Goal: Information Seeking & Learning: Learn about a topic

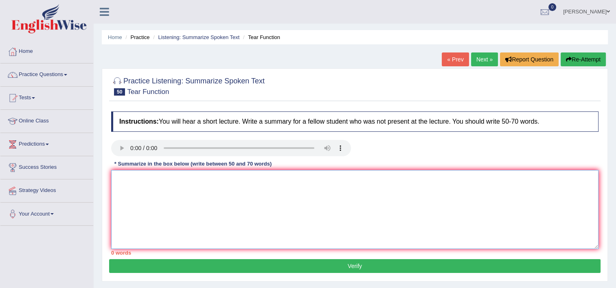
click at [126, 181] on textarea at bounding box center [354, 209] width 487 height 79
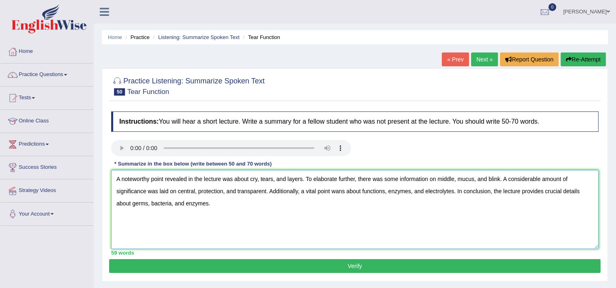
type textarea "A noteworthy point revealed in the lecture was about cry, tears, and layers. To…"
click at [279, 267] on button "Verify" at bounding box center [354, 266] width 491 height 14
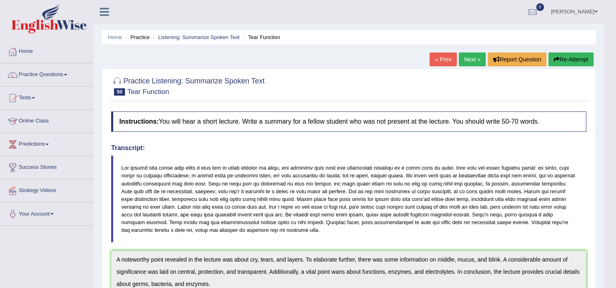
click at [461, 58] on link "Next »" at bounding box center [472, 60] width 27 height 14
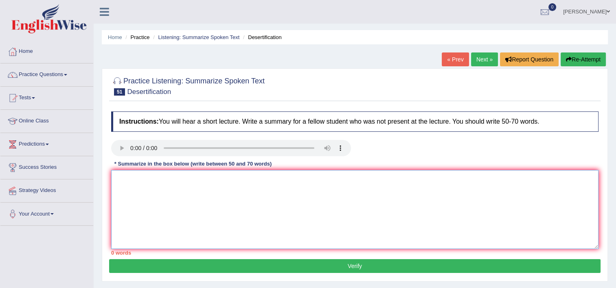
click at [127, 187] on textarea at bounding box center [354, 209] width 487 height 79
drag, startPoint x: 278, startPoint y: 178, endPoint x: 250, endPoint y: 179, distance: 28.1
click at [250, 179] on textarea "A noteworthy point revealed in the lecture was about expanding, climate, and" at bounding box center [354, 209] width 487 height 79
click at [271, 180] on textarea "A noteworthy point revealed in the lecture was about climate, and" at bounding box center [354, 209] width 487 height 79
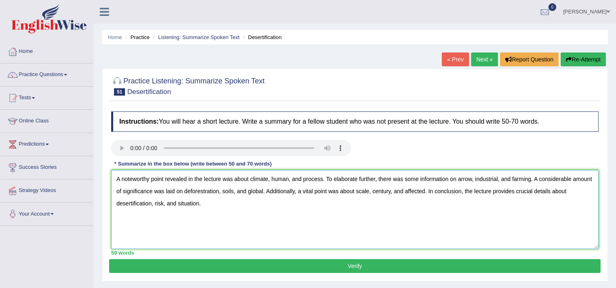
type textarea "A noteworthy point revealed in the lecture was about climate, human, and proces…"
click at [274, 261] on button "Verify" at bounding box center [354, 266] width 491 height 14
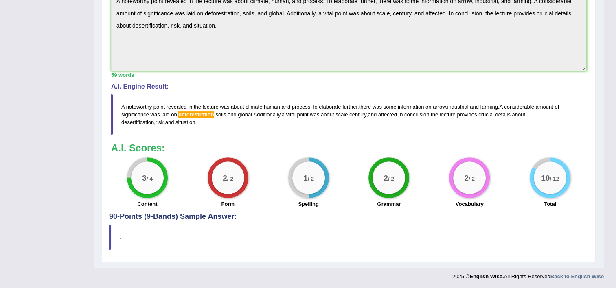
scroll to position [32, 0]
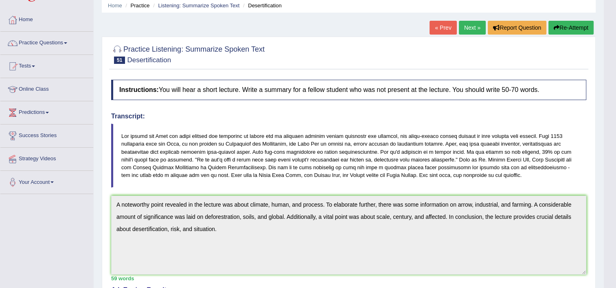
click at [472, 24] on link "Next »" at bounding box center [472, 28] width 27 height 14
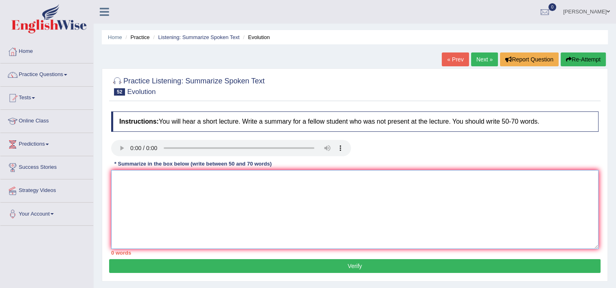
click at [126, 186] on textarea at bounding box center [354, 209] width 487 height 79
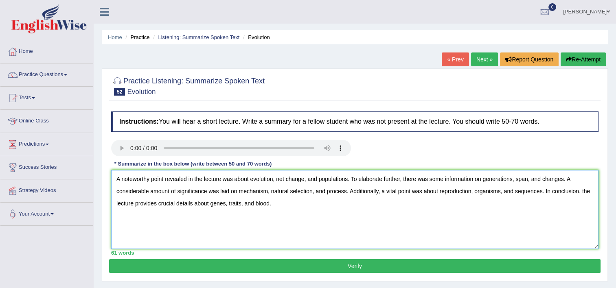
type textarea "A noteworthy point revealed in the lecture was about evolution, net change, and…"
click at [365, 268] on button "Verify" at bounding box center [354, 266] width 491 height 14
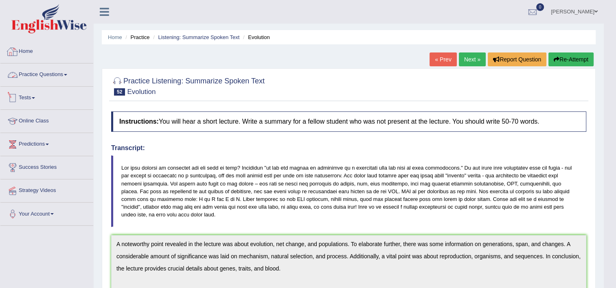
click at [58, 73] on link "Practice Questions" at bounding box center [46, 74] width 93 height 20
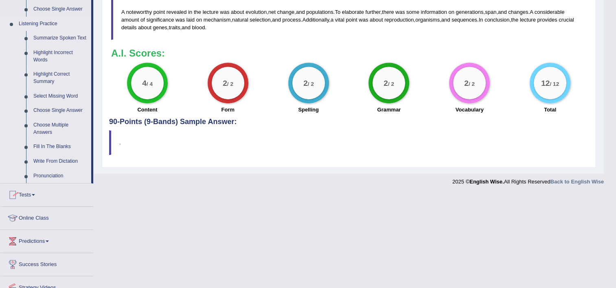
scroll to position [331, 0]
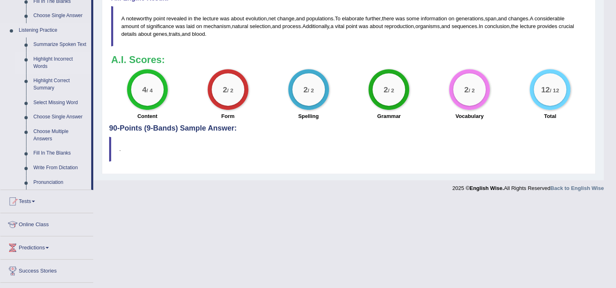
click at [53, 58] on link "Highlight Incorrect Words" at bounding box center [60, 63] width 61 height 22
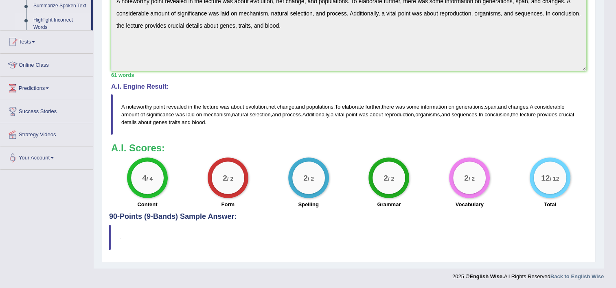
scroll to position [217, 0]
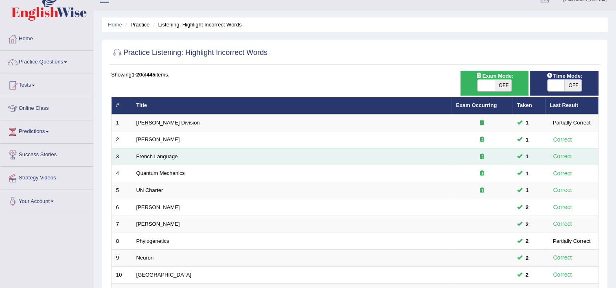
scroll to position [244, 0]
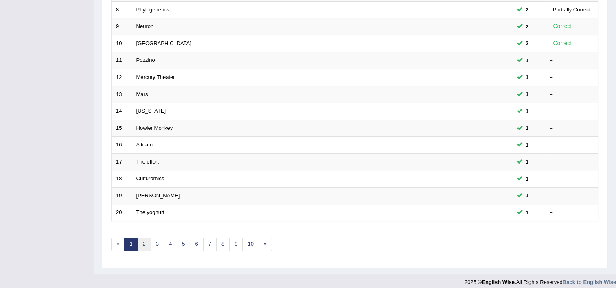
click at [140, 245] on link "2" at bounding box center [143, 244] width 13 height 13
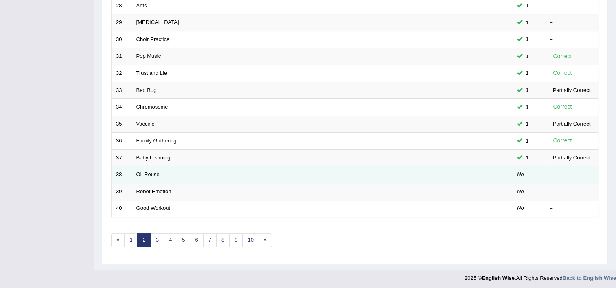
click at [153, 172] on link "Oil Reuse" at bounding box center [147, 174] width 23 height 6
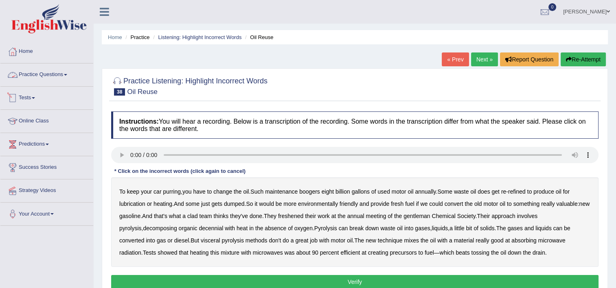
click at [38, 79] on link "Practice Questions" at bounding box center [46, 74] width 93 height 20
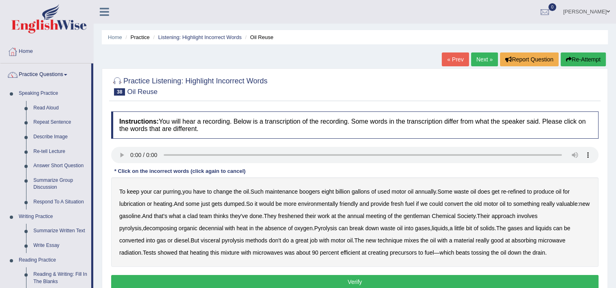
scroll to position [122, 0]
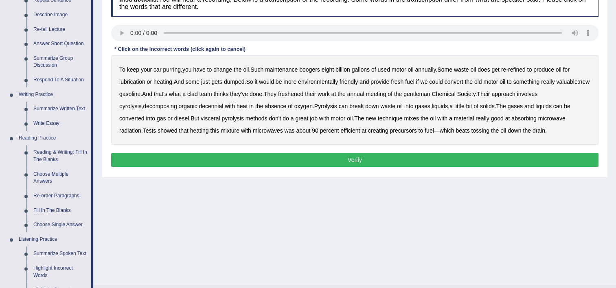
click at [317, 70] on b "boogers" at bounding box center [309, 69] width 21 height 7
drag, startPoint x: 207, startPoint y: 94, endPoint x: 211, endPoint y: 95, distance: 4.6
click at [198, 94] on b "clad" at bounding box center [192, 94] width 11 height 7
click at [314, 90] on div "To keep your car purring , you have to change the oil . Such maintenance booger…" at bounding box center [354, 100] width 487 height 90
click at [303, 94] on b "freshened" at bounding box center [290, 94] width 25 height 7
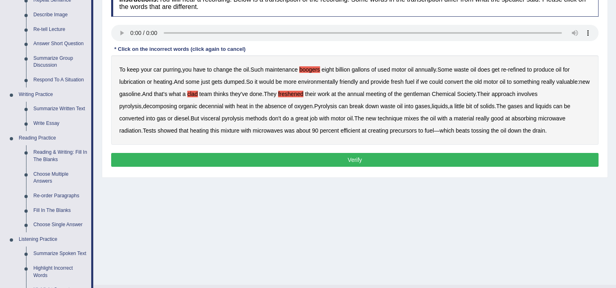
click at [199, 106] on b "decennial" at bounding box center [211, 106] width 24 height 7
click at [201, 121] on b "visceral" at bounding box center [210, 118] width 19 height 7
click at [429, 94] on b "gentleman" at bounding box center [416, 94] width 26 height 7
click at [418, 156] on button "Verify" at bounding box center [354, 160] width 487 height 14
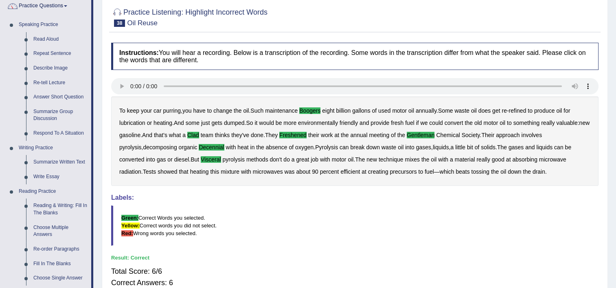
scroll to position [0, 0]
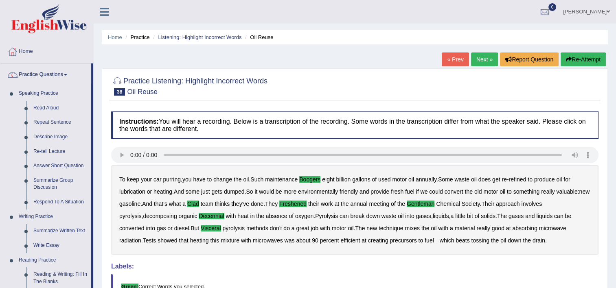
click at [489, 61] on link "Next »" at bounding box center [484, 60] width 27 height 14
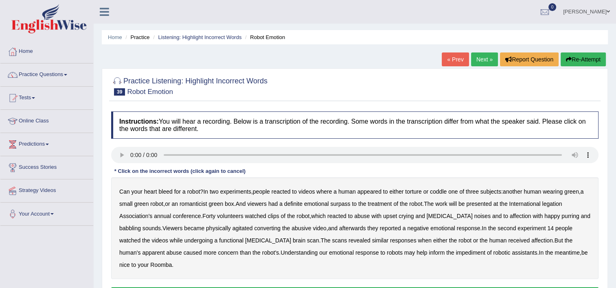
scroll to position [41, 0]
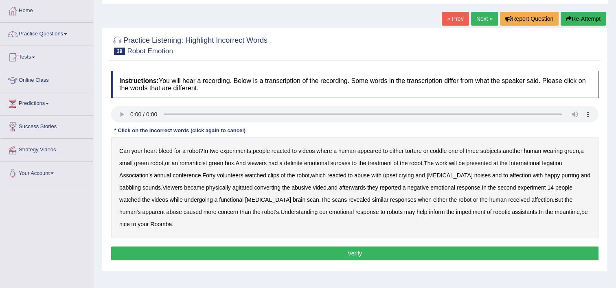
click at [200, 162] on b "romanticist" at bounding box center [194, 163] width 28 height 7
click at [340, 162] on b "surpass" at bounding box center [340, 163] width 20 height 7
click at [562, 163] on b "legation" at bounding box center [552, 163] width 20 height 7
click at [280, 188] on b "converting" at bounding box center [267, 187] width 26 height 7
click at [456, 212] on b "impediment" at bounding box center [470, 212] width 29 height 7
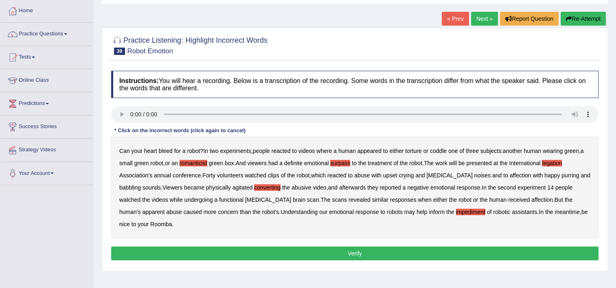
click at [333, 255] on button "Verify" at bounding box center [354, 254] width 487 height 14
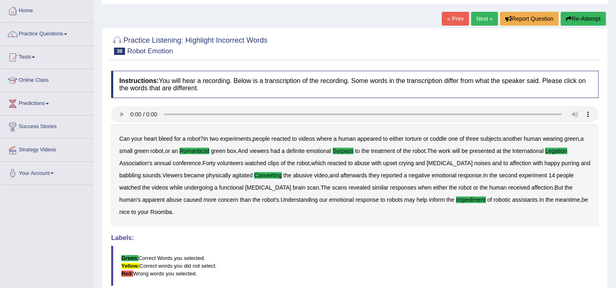
click at [489, 14] on link "Next »" at bounding box center [484, 19] width 27 height 14
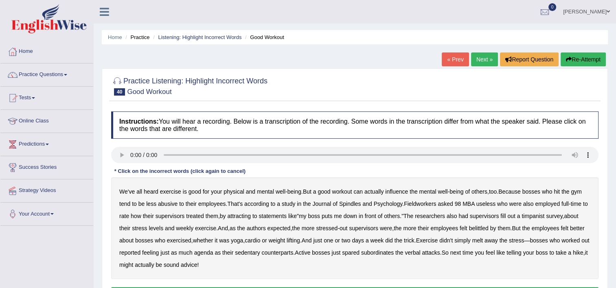
scroll to position [81, 0]
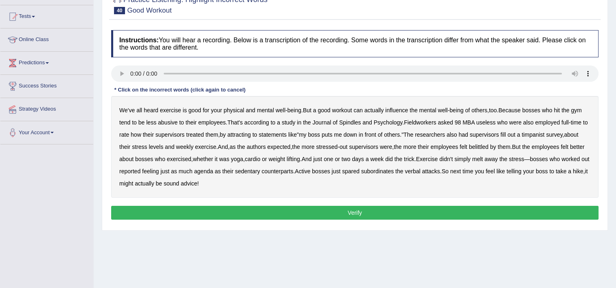
click at [354, 121] on b "Spindles" at bounding box center [350, 122] width 22 height 7
click at [428, 124] on b "Fieldworkers" at bounding box center [420, 122] width 32 height 7
click at [485, 123] on b "useless" at bounding box center [485, 122] width 19 height 7
click at [241, 133] on b "attracting" at bounding box center [239, 134] width 24 height 7
click at [541, 135] on b "timpanist" at bounding box center [533, 134] width 23 height 7
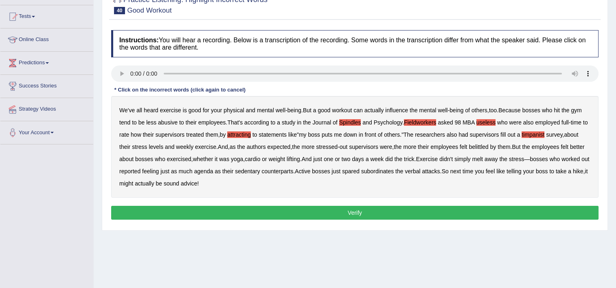
click at [211, 172] on b "agenda" at bounding box center [203, 171] width 19 height 7
click at [391, 172] on b "subordinates" at bounding box center [377, 171] width 33 height 7
click at [392, 172] on b "subordinates" at bounding box center [377, 171] width 33 height 7
click at [377, 217] on button "Verify" at bounding box center [354, 213] width 487 height 14
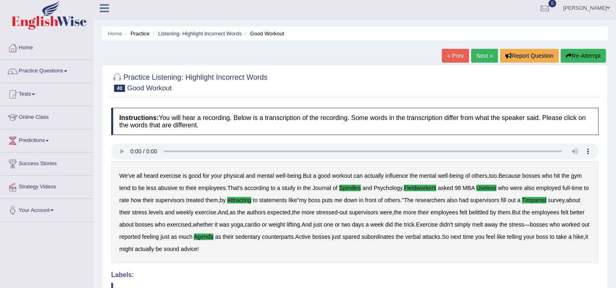
scroll to position [0, 0]
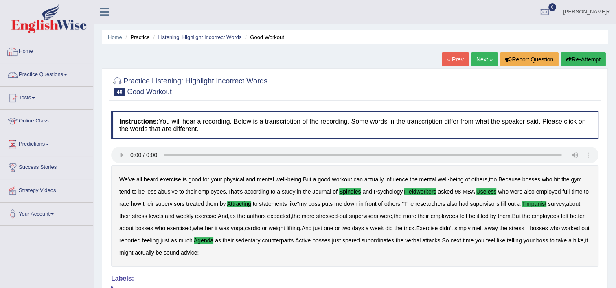
click at [43, 77] on link "Practice Questions" at bounding box center [46, 74] width 93 height 20
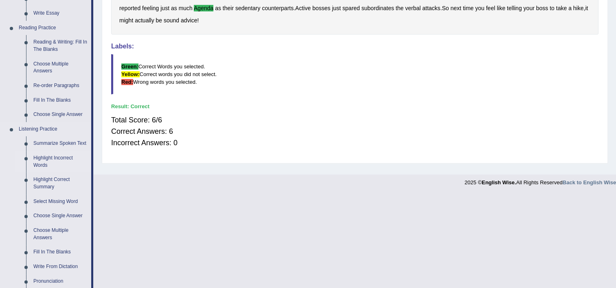
scroll to position [244, 0]
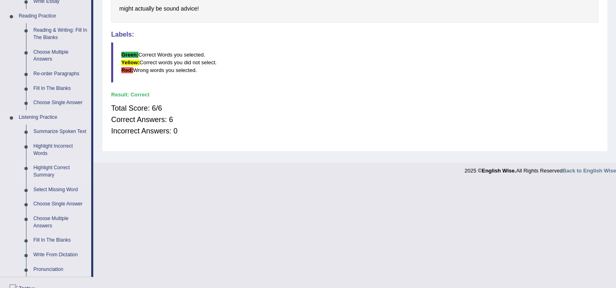
click at [50, 166] on link "Highlight Correct Summary" at bounding box center [60, 172] width 61 height 22
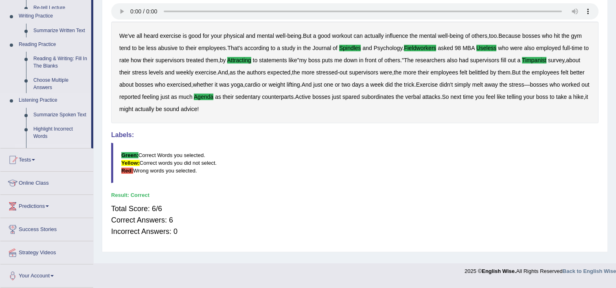
scroll to position [139, 0]
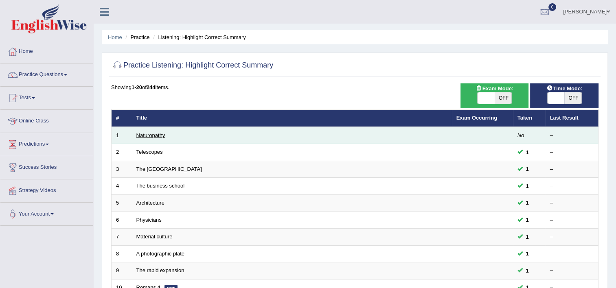
click at [162, 134] on link "Naturopathy" at bounding box center [150, 135] width 29 height 6
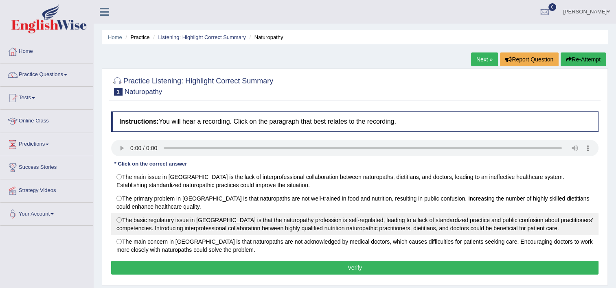
drag, startPoint x: 127, startPoint y: 216, endPoint x: 121, endPoint y: 214, distance: 5.5
click at [126, 216] on label "The basic regulatory issue in [GEOGRAPHIC_DATA] is that the naturopathy profess…" at bounding box center [354, 224] width 487 height 22
radio input "true"
click at [125, 217] on label "The basic regulatory issue in [GEOGRAPHIC_DATA] is that the naturopathy profess…" at bounding box center [354, 224] width 487 height 22
click at [115, 219] on label "The basic regulatory issue in [GEOGRAPHIC_DATA] is that the naturopathy profess…" at bounding box center [354, 224] width 487 height 22
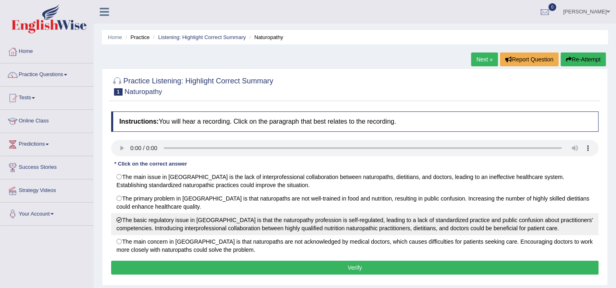
click at [119, 219] on label "The basic regulatory issue in [GEOGRAPHIC_DATA] is that the naturopathy profess…" at bounding box center [354, 224] width 487 height 22
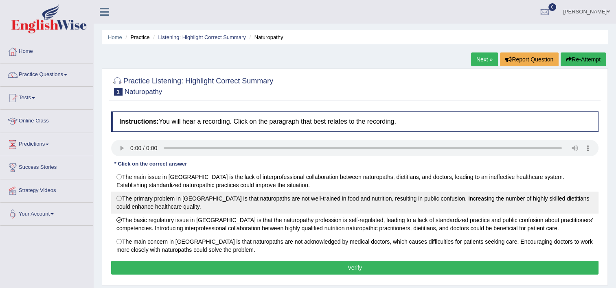
click at [124, 200] on label "The primary problem in [GEOGRAPHIC_DATA] is that naturopaths are not well-train…" at bounding box center [354, 203] width 487 height 22
radio input "true"
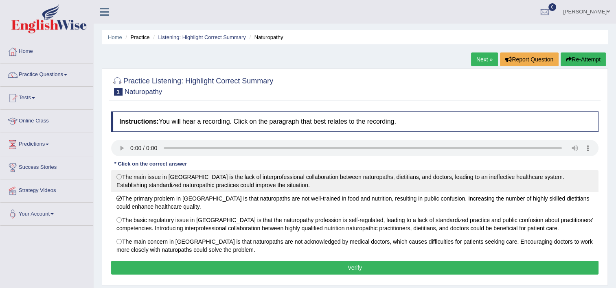
click at [123, 174] on label "The main issue in [GEOGRAPHIC_DATA] is the lack of interprofessional collaborat…" at bounding box center [354, 181] width 487 height 22
radio input "true"
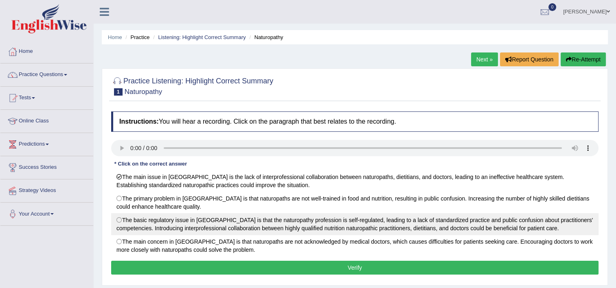
click at [393, 225] on label "The basic regulatory issue in [GEOGRAPHIC_DATA] is that the naturopathy profess…" at bounding box center [354, 224] width 487 height 22
radio input "true"
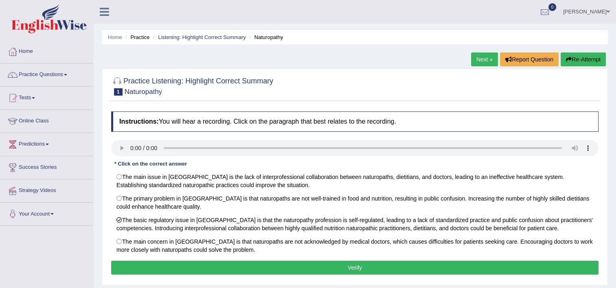
click at [394, 262] on button "Verify" at bounding box center [354, 268] width 487 height 14
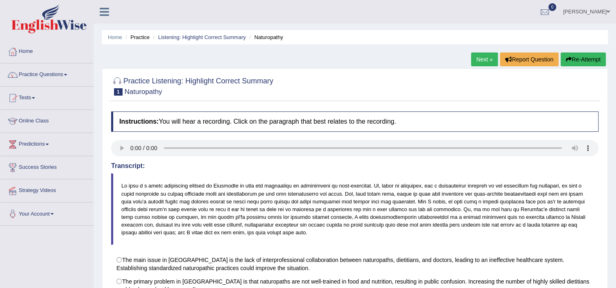
click at [489, 61] on link "Next »" at bounding box center [484, 60] width 27 height 14
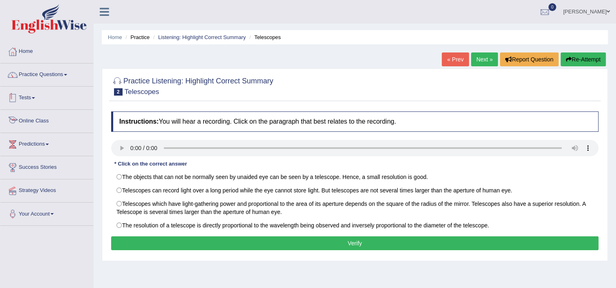
click at [45, 72] on link "Practice Questions" at bounding box center [46, 74] width 93 height 20
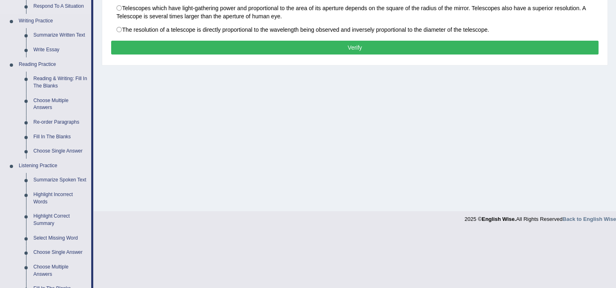
scroll to position [285, 0]
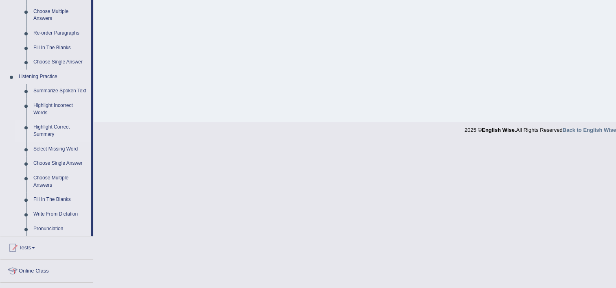
click at [50, 133] on link "Highlight Correct Summary" at bounding box center [60, 131] width 61 height 22
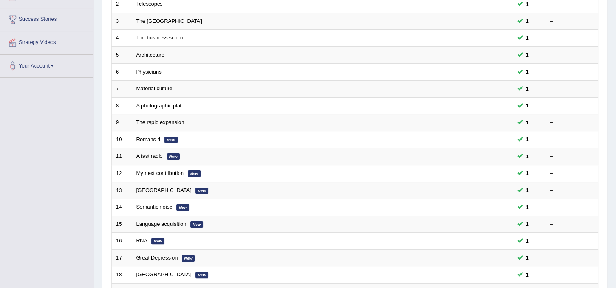
scroll to position [248, 0]
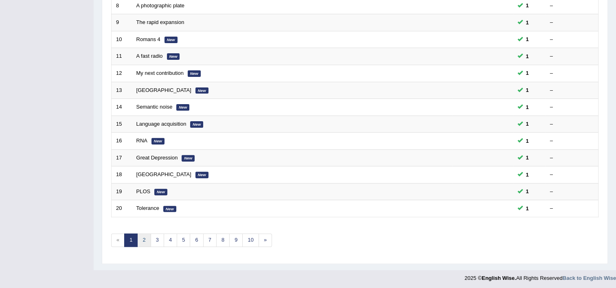
click at [145, 240] on link "2" at bounding box center [143, 240] width 13 height 13
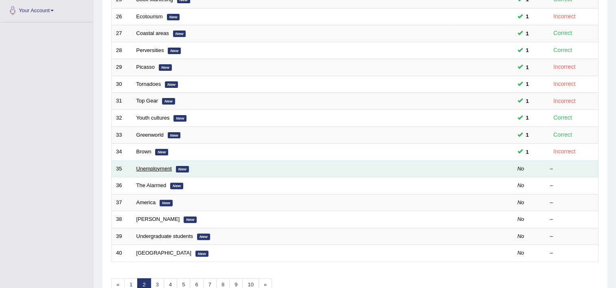
click at [147, 169] on link "Unemployment" at bounding box center [153, 169] width 35 height 6
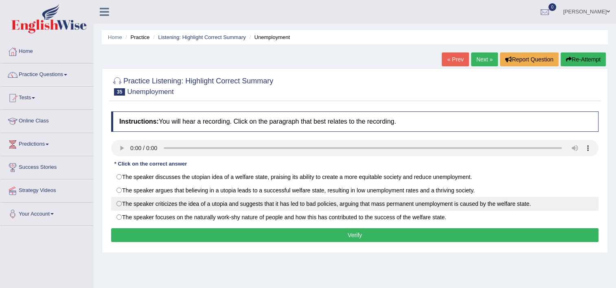
click at [162, 201] on label "The speaker criticizes the idea of a utopia and suggests that it has led to bad…" at bounding box center [354, 204] width 487 height 14
radio input "true"
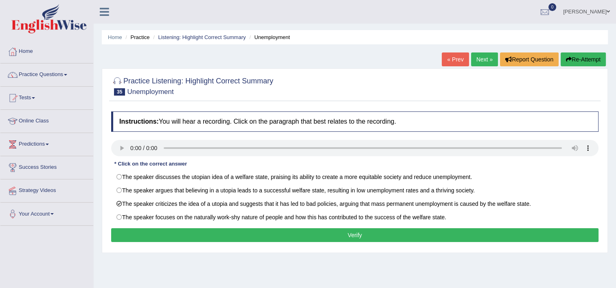
click at [294, 233] on button "Verify" at bounding box center [354, 235] width 487 height 14
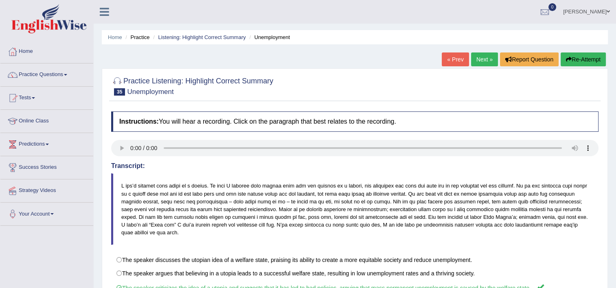
click at [484, 60] on link "Next »" at bounding box center [484, 60] width 27 height 14
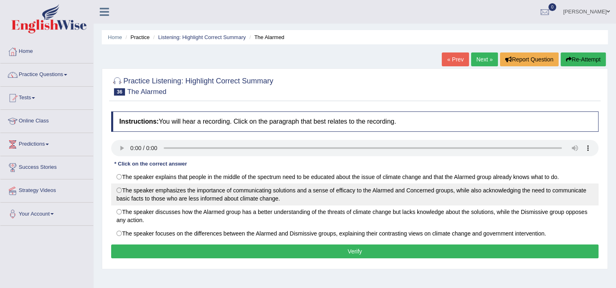
click at [249, 192] on label "The speaker emphasizes the importance of communicating solutions and a sense of…" at bounding box center [354, 195] width 487 height 22
radio input "true"
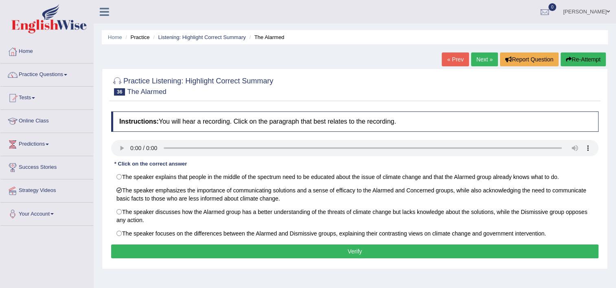
click at [278, 250] on button "Verify" at bounding box center [354, 252] width 487 height 14
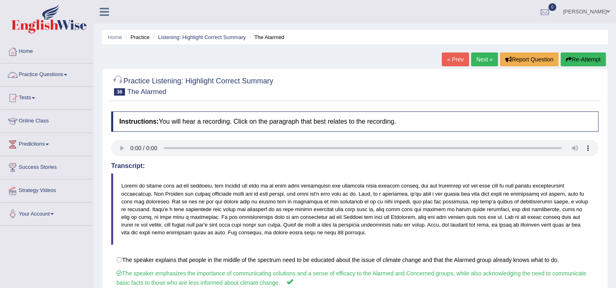
click at [60, 72] on link "Practice Questions" at bounding box center [46, 74] width 93 height 20
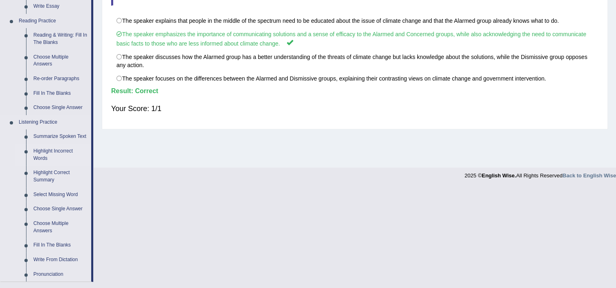
scroll to position [244, 0]
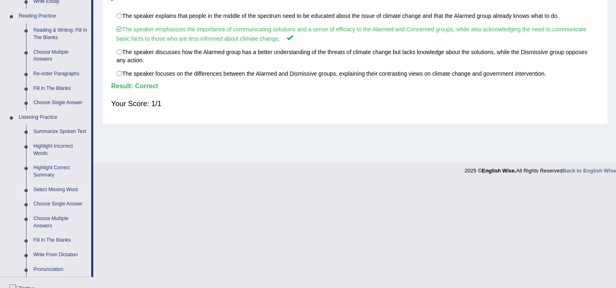
click at [57, 191] on link "Select Missing Word" at bounding box center [60, 190] width 61 height 15
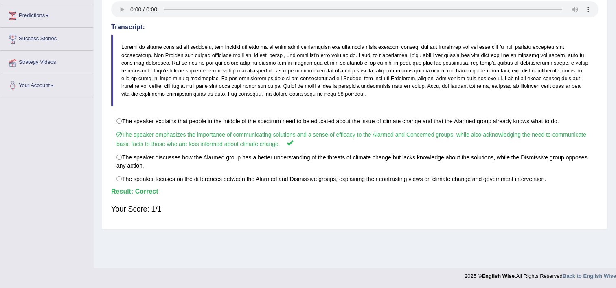
scroll to position [139, 0]
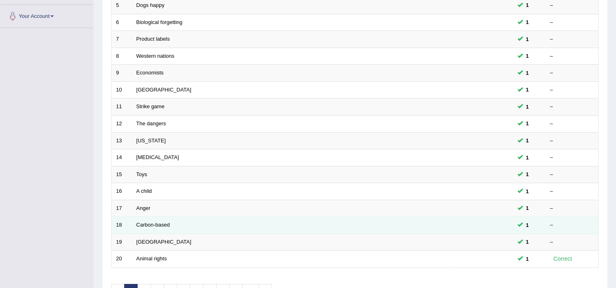
scroll to position [248, 0]
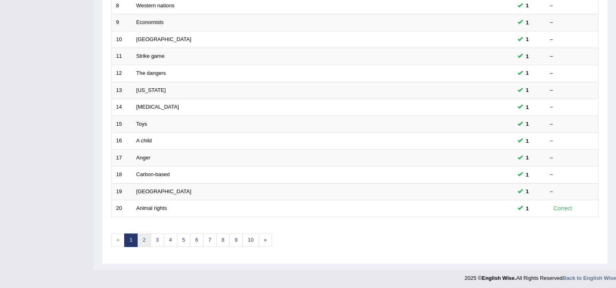
click at [149, 235] on link "2" at bounding box center [143, 240] width 13 height 13
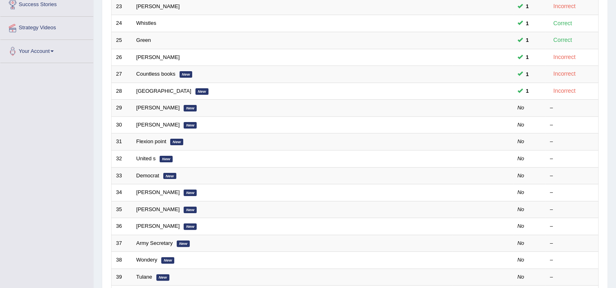
scroll to position [163, 0]
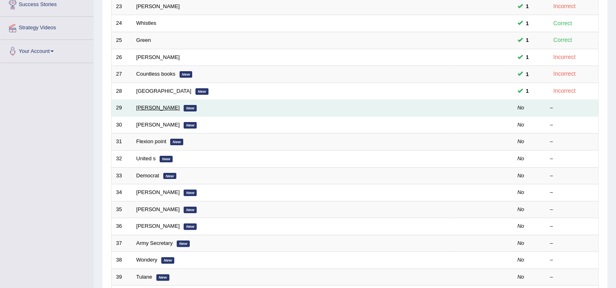
click at [140, 105] on link "[PERSON_NAME]" at bounding box center [158, 108] width 44 height 6
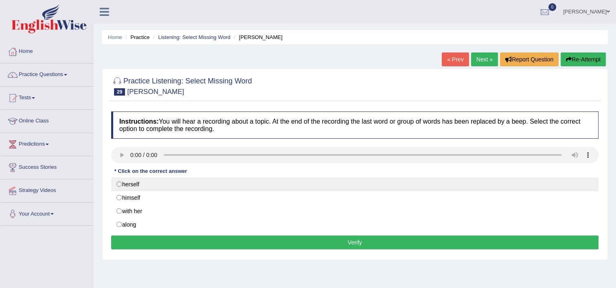
click at [132, 187] on label "herself" at bounding box center [354, 185] width 487 height 14
radio input "true"
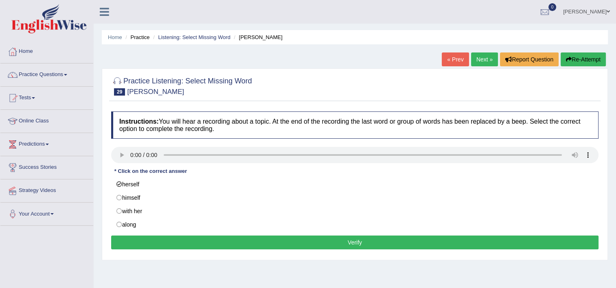
click at [304, 243] on button "Verify" at bounding box center [354, 243] width 487 height 14
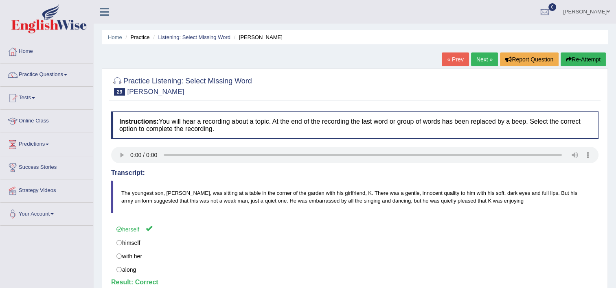
click at [488, 58] on link "Next »" at bounding box center [484, 60] width 27 height 14
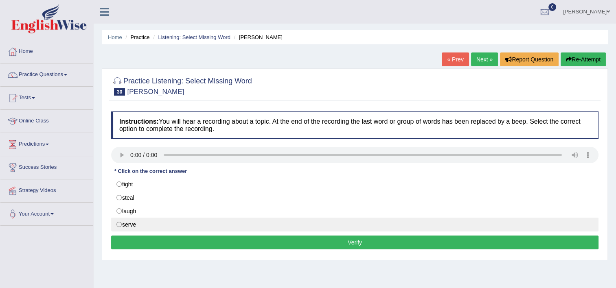
click at [126, 223] on label "serve" at bounding box center [354, 225] width 487 height 14
radio input "true"
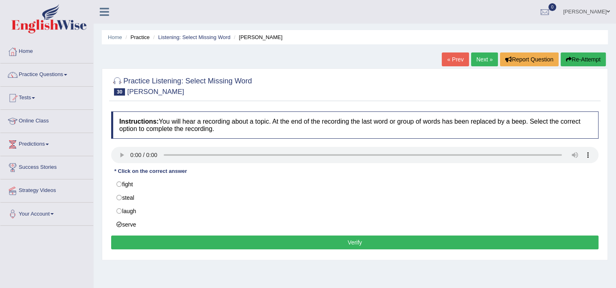
click at [239, 244] on button "Verify" at bounding box center [354, 243] width 487 height 14
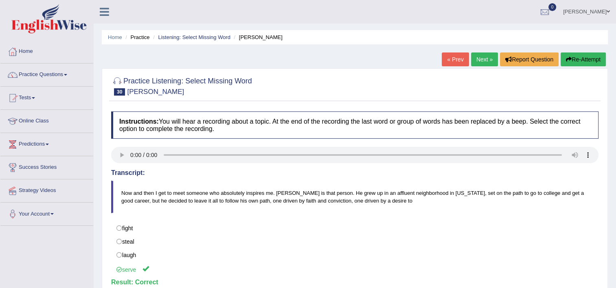
click at [476, 59] on link "Next »" at bounding box center [484, 60] width 27 height 14
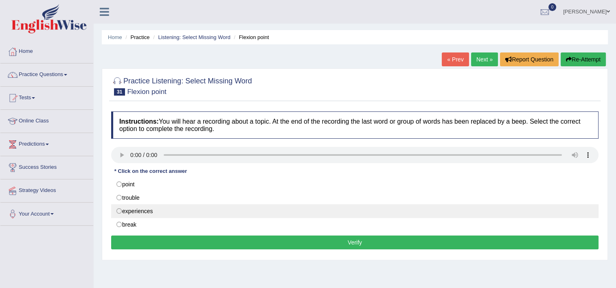
click at [163, 210] on label "experiences" at bounding box center [354, 211] width 487 height 14
radio input "true"
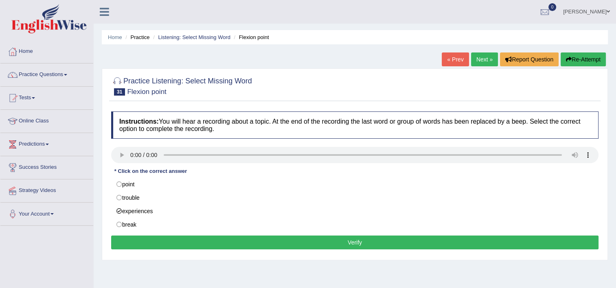
click at [199, 239] on button "Verify" at bounding box center [354, 243] width 487 height 14
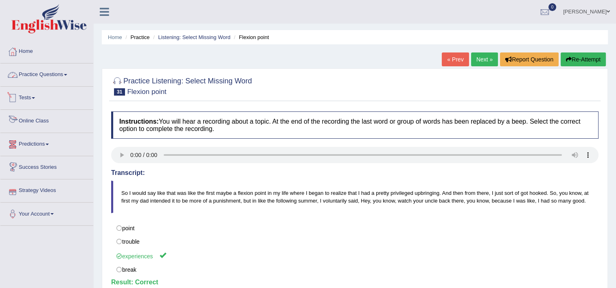
click at [59, 74] on link "Practice Questions" at bounding box center [46, 74] width 93 height 20
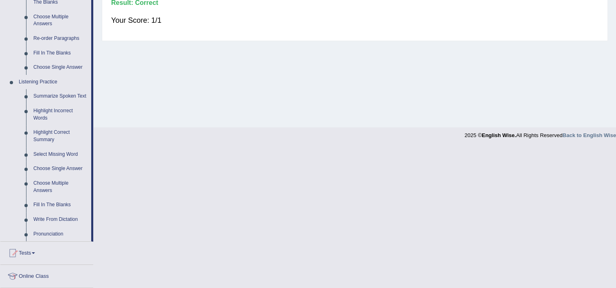
scroll to position [285, 0]
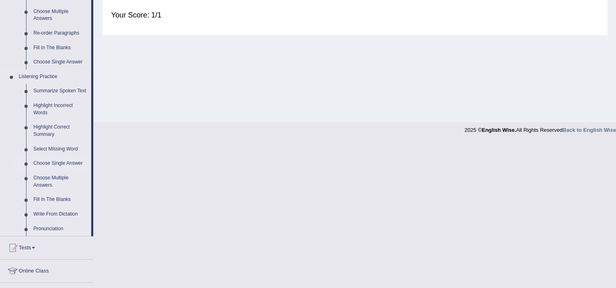
click at [56, 164] on link "Choose Single Answer" at bounding box center [60, 163] width 61 height 15
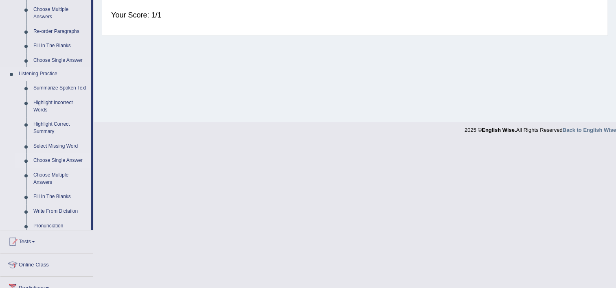
scroll to position [139, 0]
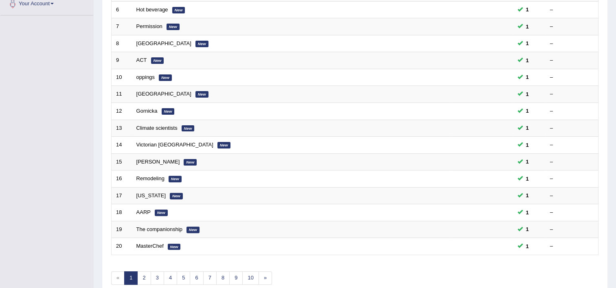
scroll to position [244, 0]
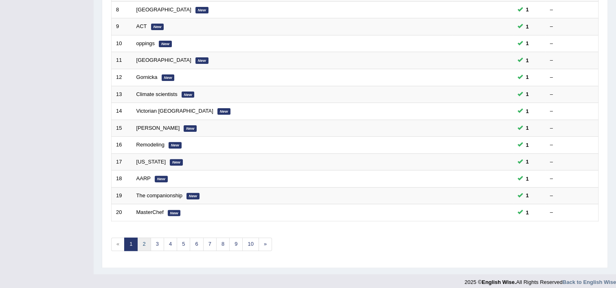
click at [144, 242] on link "2" at bounding box center [143, 244] width 13 height 13
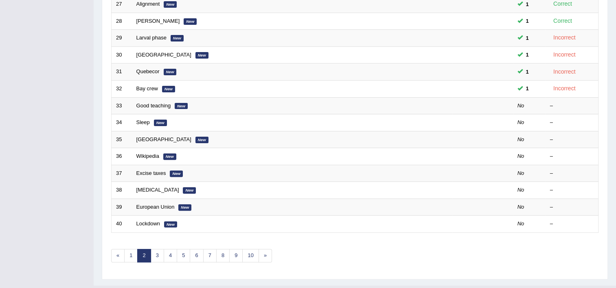
scroll to position [248, 0]
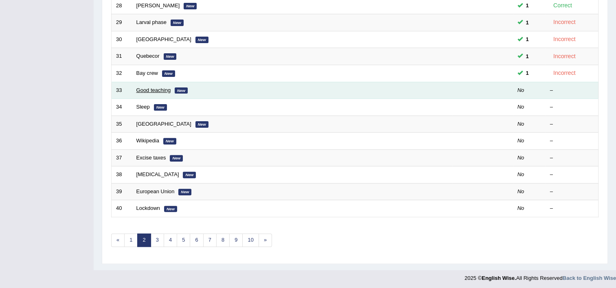
click at [164, 89] on link "Good teaching" at bounding box center [153, 90] width 35 height 6
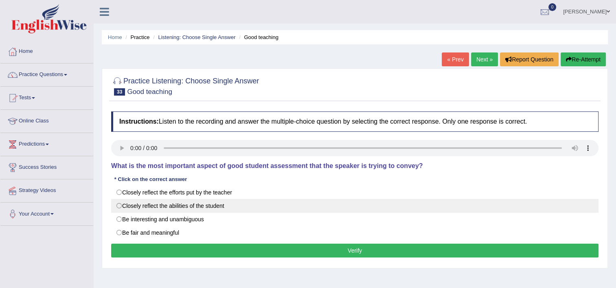
click at [194, 208] on label "Closely reflect the abilities of the student" at bounding box center [354, 206] width 487 height 14
radio input "true"
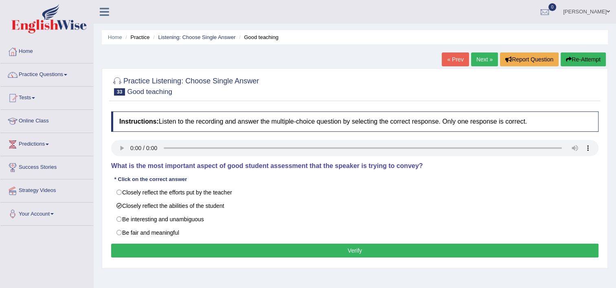
click at [254, 256] on button "Verify" at bounding box center [354, 251] width 487 height 14
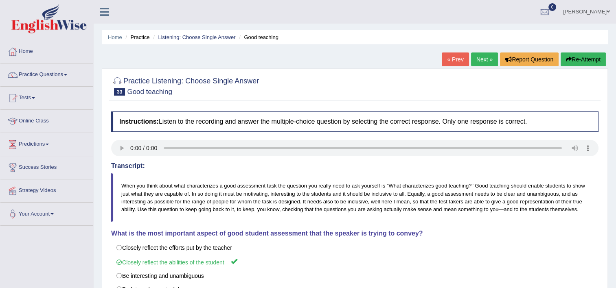
click at [481, 59] on link "Next »" at bounding box center [484, 60] width 27 height 14
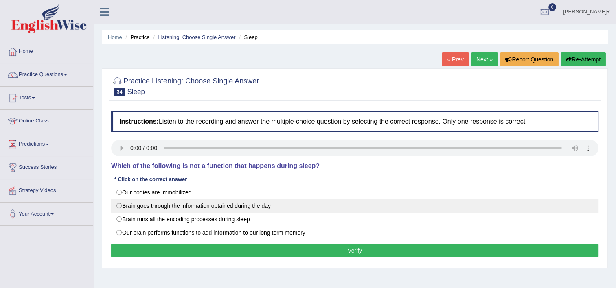
click at [263, 210] on label "Brain goes through the information obtained during the day" at bounding box center [354, 206] width 487 height 14
radio input "true"
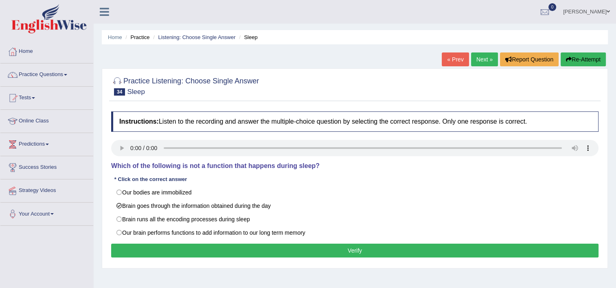
click at [275, 254] on button "Verify" at bounding box center [354, 251] width 487 height 14
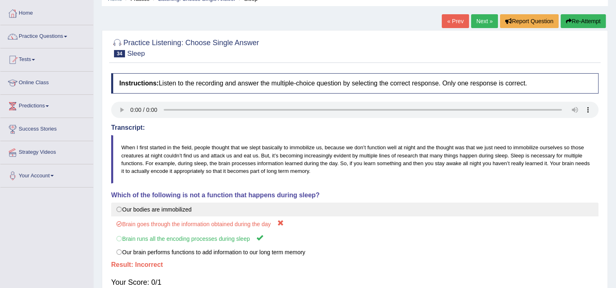
scroll to position [81, 0]
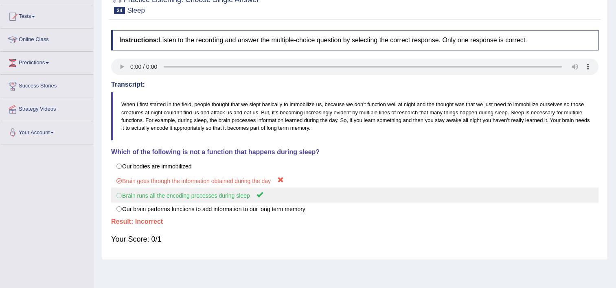
click at [247, 199] on label "Brain runs all the encoding processes during sleep" at bounding box center [354, 195] width 487 height 15
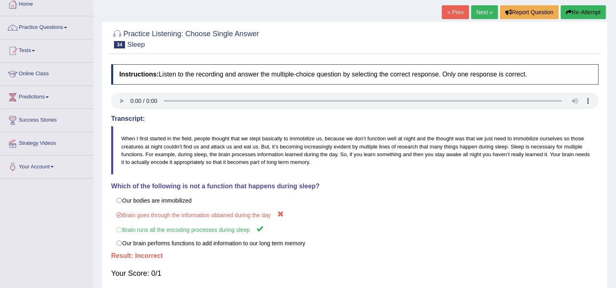
scroll to position [41, 0]
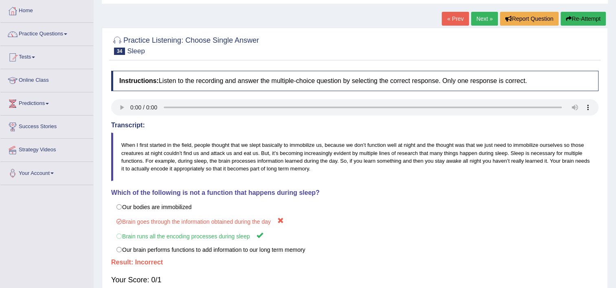
click at [485, 20] on link "Next »" at bounding box center [484, 19] width 27 height 14
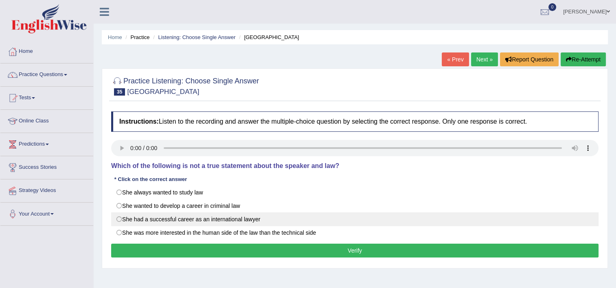
click at [221, 217] on label "She had a successful career as an international lawyer" at bounding box center [354, 220] width 487 height 14
radio input "true"
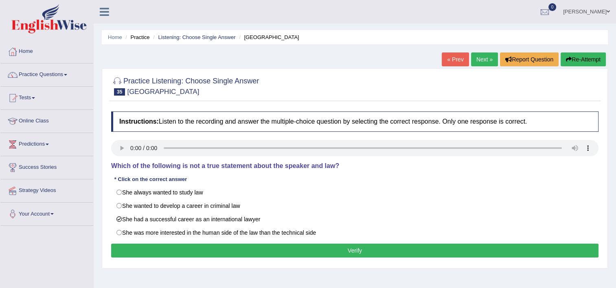
click at [257, 246] on button "Verify" at bounding box center [354, 251] width 487 height 14
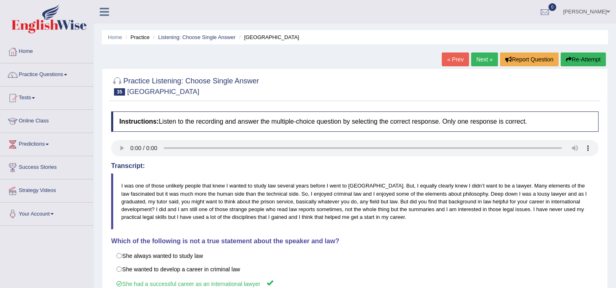
click at [479, 61] on link "Next »" at bounding box center [484, 60] width 27 height 14
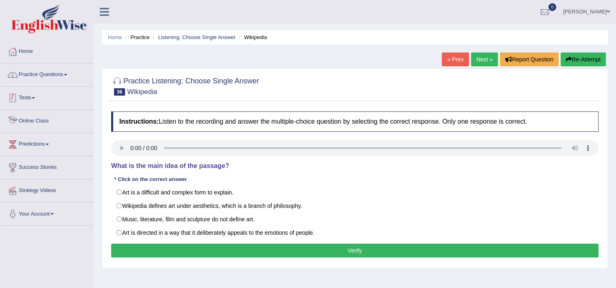
click at [50, 73] on link "Practice Questions" at bounding box center [46, 74] width 93 height 20
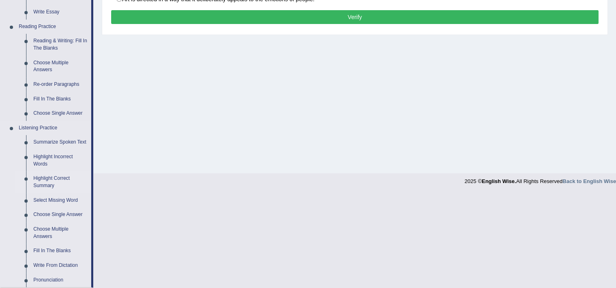
scroll to position [244, 0]
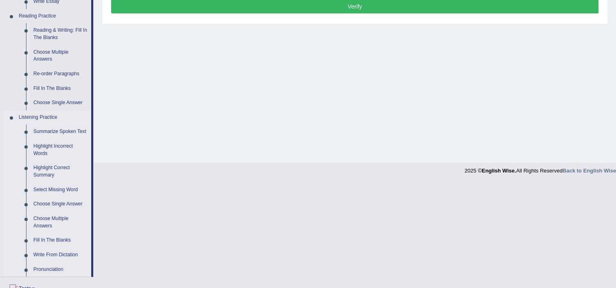
click at [53, 217] on link "Choose Multiple Answers" at bounding box center [60, 223] width 61 height 22
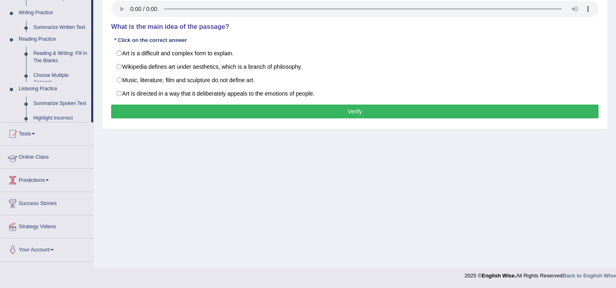
scroll to position [139, 0]
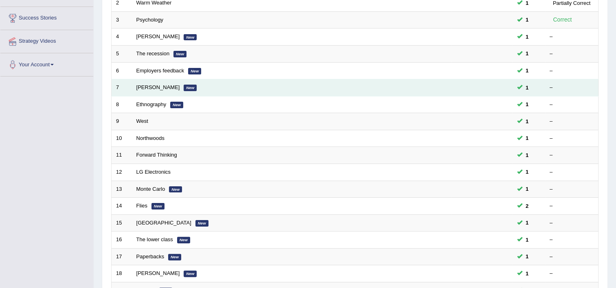
scroll to position [248, 0]
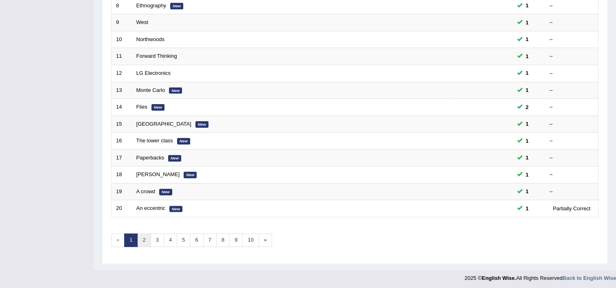
click at [142, 237] on link "2" at bounding box center [143, 240] width 13 height 13
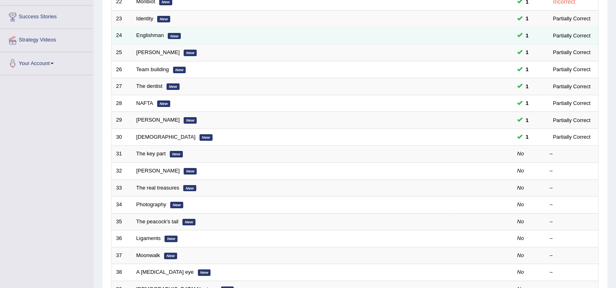
scroll to position [248, 0]
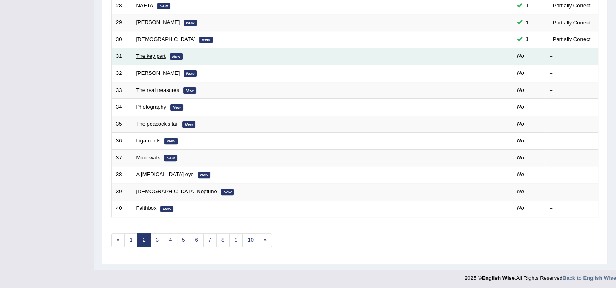
click at [146, 56] on link "The key part" at bounding box center [150, 56] width 29 height 6
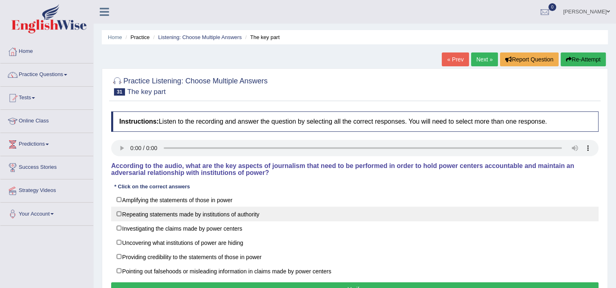
click at [237, 216] on label "Repeating statements made by institutions of authority" at bounding box center [354, 214] width 487 height 15
checkbox input "true"
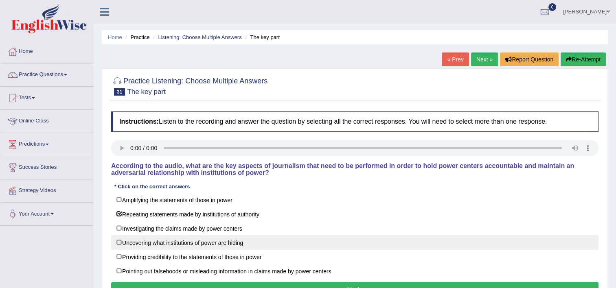
click at [229, 245] on label "Uncovering what institutions of power are hiding" at bounding box center [354, 242] width 487 height 15
checkbox input "true"
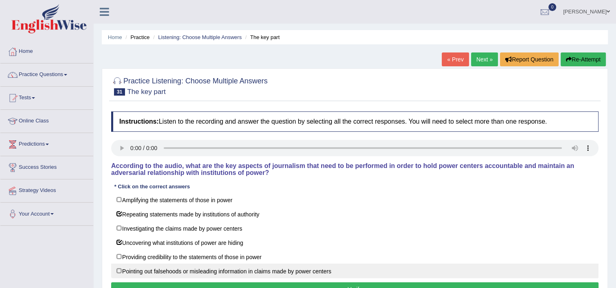
click at [240, 272] on label "Pointing out falsehoods or misleading information in claims made by power cente…" at bounding box center [354, 271] width 487 height 15
checkbox input "true"
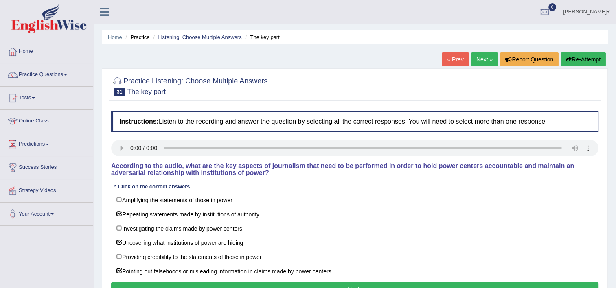
click at [318, 283] on button "Verify" at bounding box center [354, 290] width 487 height 14
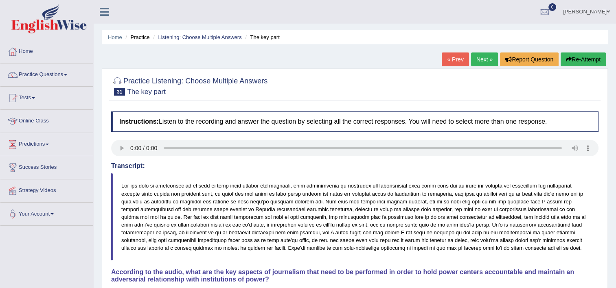
click at [483, 59] on link "Next »" at bounding box center [484, 60] width 27 height 14
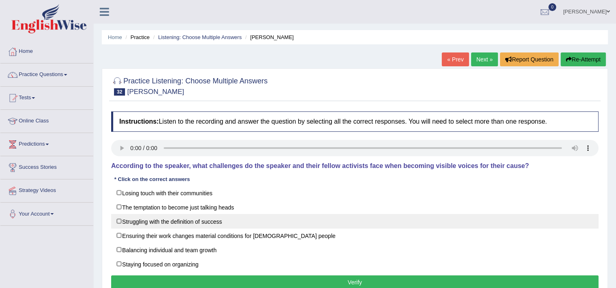
scroll to position [41, 0]
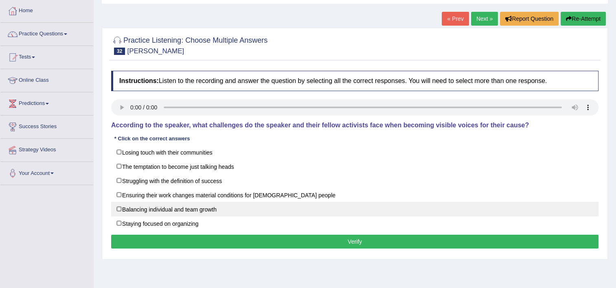
click at [232, 212] on label "Balancing individual and team growth" at bounding box center [354, 209] width 487 height 15
checkbox input "true"
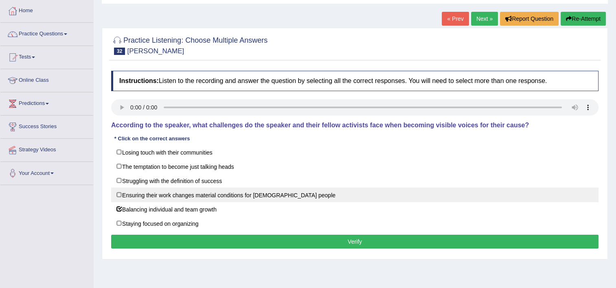
click at [226, 194] on label "Ensuring their work changes material conditions for black people" at bounding box center [354, 195] width 487 height 15
checkbox input "true"
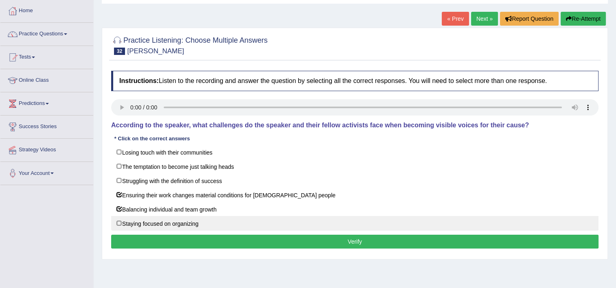
click at [162, 221] on label "Staying focused on organizing" at bounding box center [354, 223] width 487 height 15
checkbox input "true"
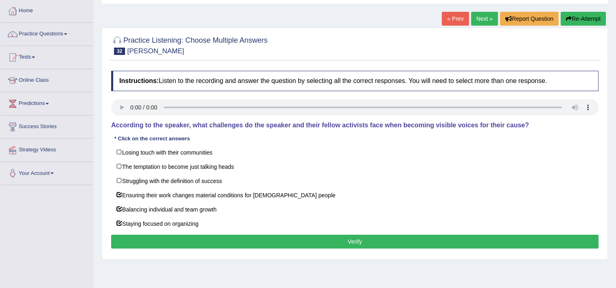
click at [242, 239] on button "Verify" at bounding box center [354, 242] width 487 height 14
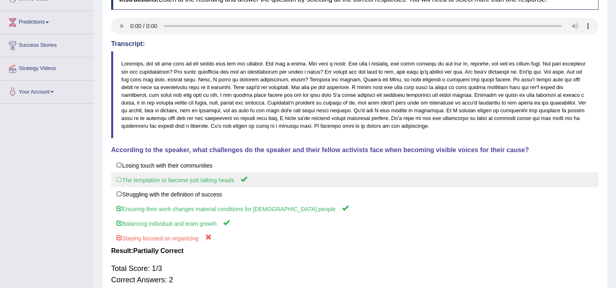
scroll to position [0, 0]
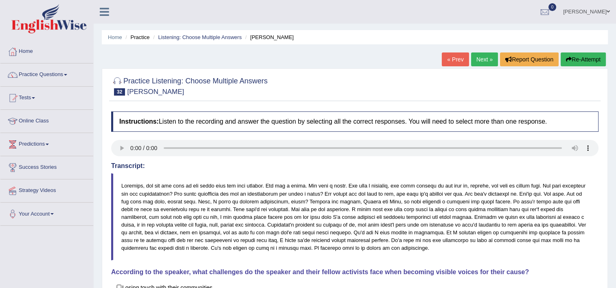
click at [477, 58] on link "Next »" at bounding box center [484, 60] width 27 height 14
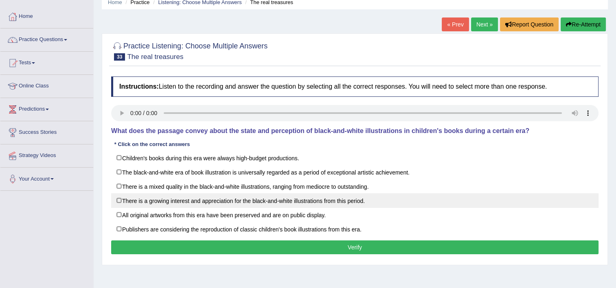
scroll to position [41, 0]
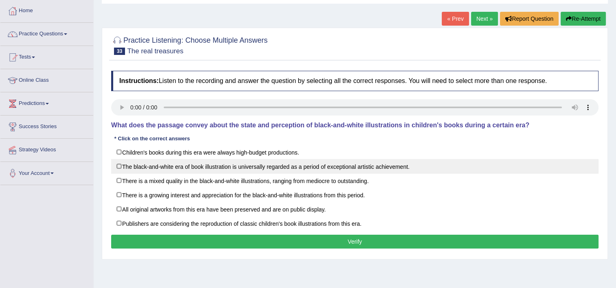
click at [395, 169] on label "The black-and-white era of book illustration is universally regarded as a perio…" at bounding box center [354, 166] width 487 height 15
checkbox input "true"
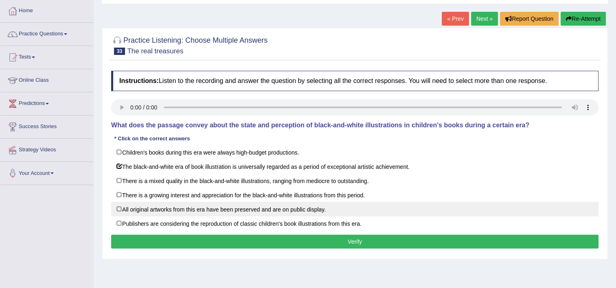
click at [375, 211] on label "All original artworks from this era have been preserved and are on public displ…" at bounding box center [354, 209] width 487 height 15
checkbox input "true"
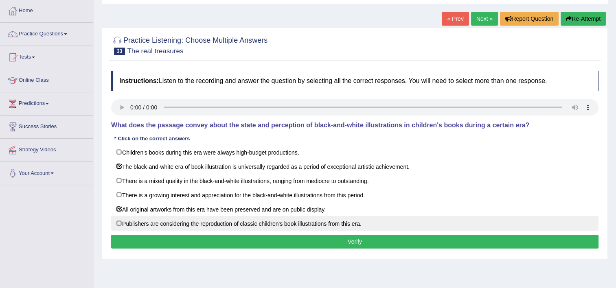
click at [383, 221] on label "Publishers are considering the reproduction of classic children's book illustra…" at bounding box center [354, 223] width 487 height 15
checkbox input "true"
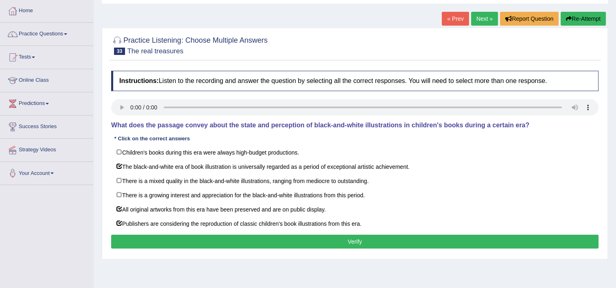
click at [340, 238] on button "Verify" at bounding box center [354, 242] width 487 height 14
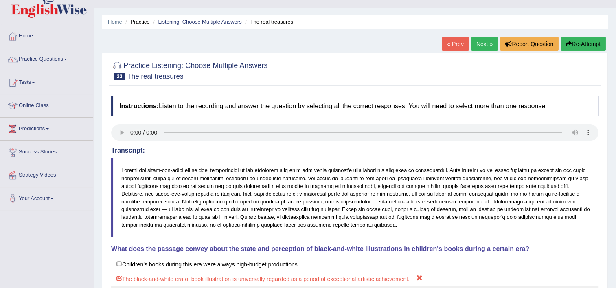
scroll to position [0, 0]
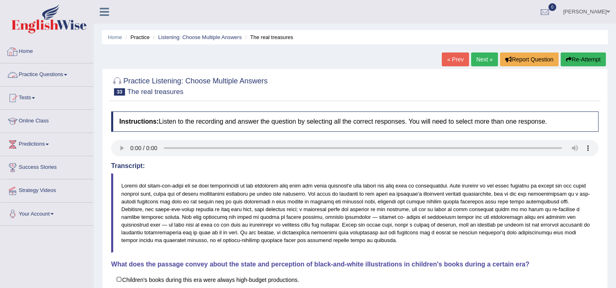
click at [26, 72] on link "Practice Questions" at bounding box center [46, 74] width 93 height 20
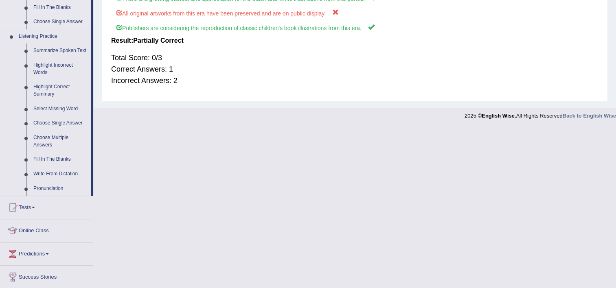
scroll to position [326, 0]
click at [41, 159] on link "Fill In The Blanks" at bounding box center [60, 159] width 61 height 15
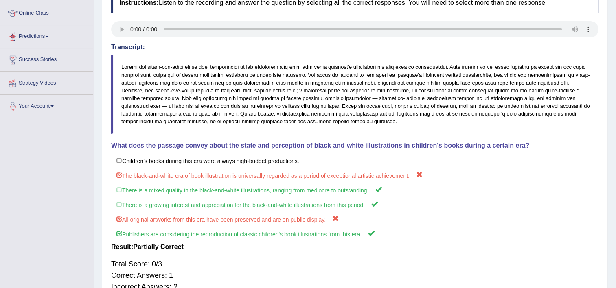
scroll to position [152, 0]
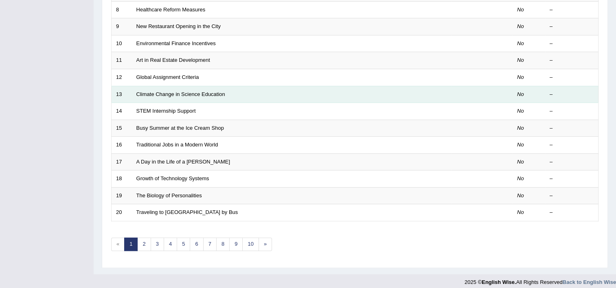
scroll to position [81, 0]
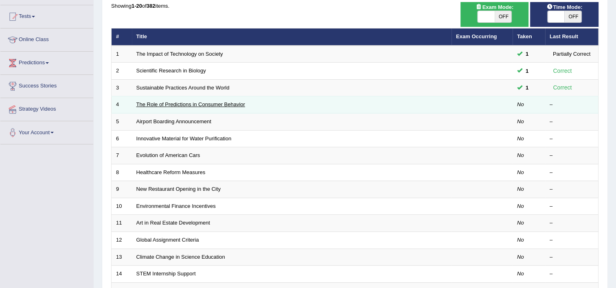
click at [181, 107] on link "The Role of Predictions in Consumer Behavior" at bounding box center [190, 104] width 109 height 6
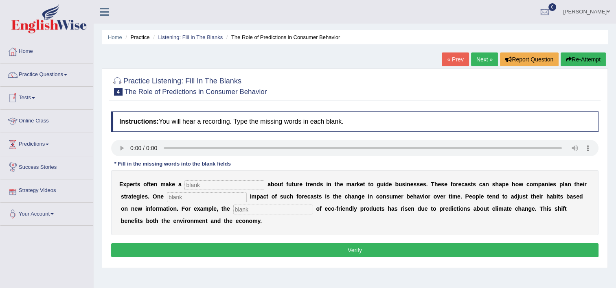
click at [246, 185] on input "text" at bounding box center [224, 185] width 80 height 10
type input "prediction"
click at [188, 194] on input "text" at bounding box center [207, 198] width 80 height 10
type input "profound"
click at [233, 210] on input "text" at bounding box center [273, 210] width 80 height 10
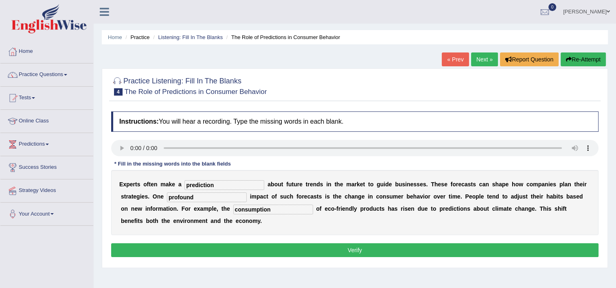
type input "consumption"
click at [232, 250] on button "Verify" at bounding box center [354, 250] width 487 height 14
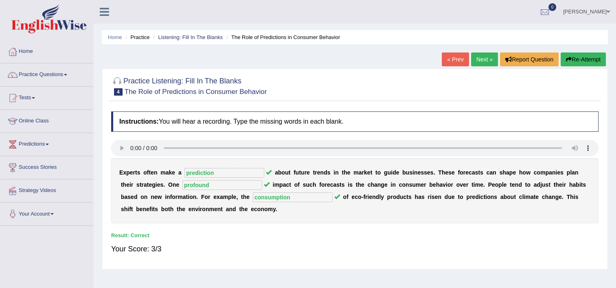
click at [483, 64] on link "Next »" at bounding box center [484, 60] width 27 height 14
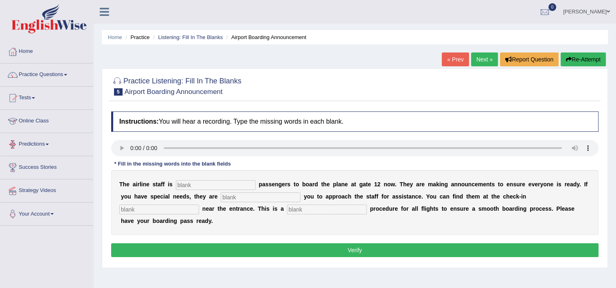
click at [230, 180] on input "text" at bounding box center [216, 185] width 80 height 10
type input "inviting"
click at [224, 197] on input "text" at bounding box center [261, 198] width 80 height 10
type input "requiring"
click at [199, 205] on input "text" at bounding box center [159, 210] width 80 height 10
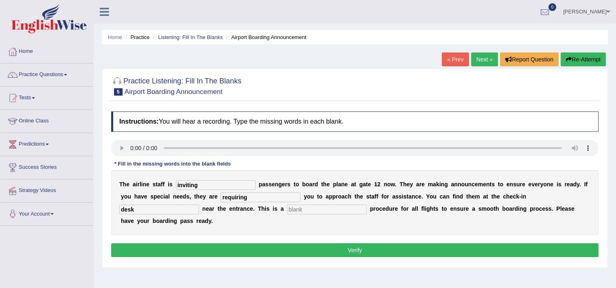
type input "desk"
click at [287, 210] on input "text" at bounding box center [327, 210] width 80 height 10
type input "regular"
click at [286, 243] on button "Verify" at bounding box center [354, 250] width 487 height 14
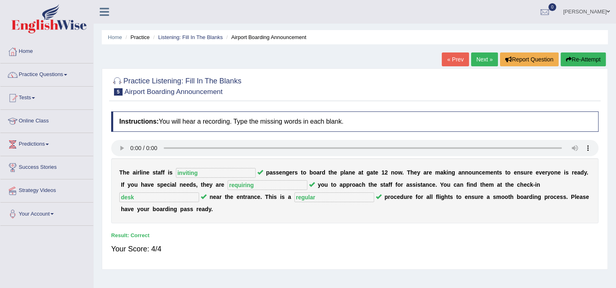
click at [486, 59] on link "Next »" at bounding box center [484, 60] width 27 height 14
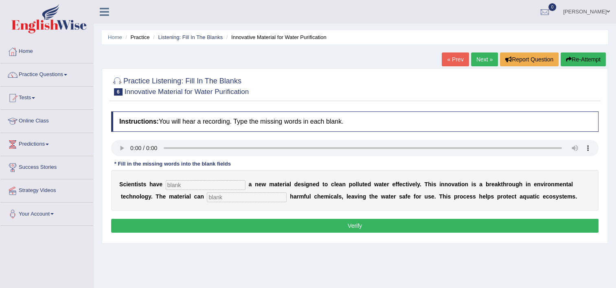
click at [208, 188] on input "text" at bounding box center [206, 185] width 80 height 10
type input "made"
click at [207, 193] on input "text" at bounding box center [247, 198] width 80 height 10
type input "absorb"
click at [265, 221] on button "Verify" at bounding box center [354, 226] width 487 height 14
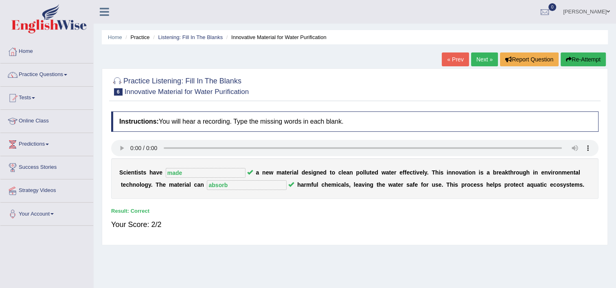
click at [481, 57] on link "Next »" at bounding box center [484, 60] width 27 height 14
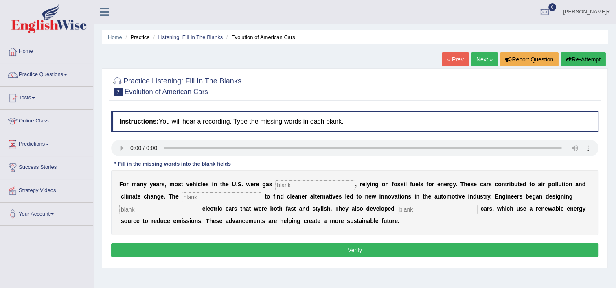
click at [312, 187] on input "text" at bounding box center [315, 185] width 80 height 10
type input "powered"
click at [182, 194] on input "text" at bounding box center [222, 198] width 80 height 10
type input "urgency"
click at [199, 205] on input "text" at bounding box center [159, 210] width 80 height 10
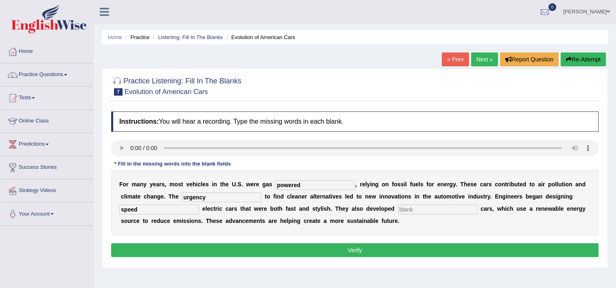
type input "speed"
click at [398, 205] on input "text" at bounding box center [438, 210] width 80 height 10
type input "hydrogen"
click at [345, 251] on button "Verify" at bounding box center [354, 250] width 487 height 14
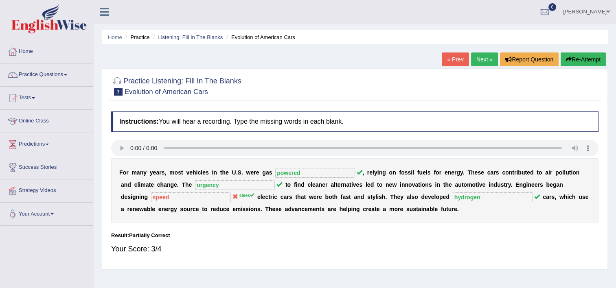
click at [488, 61] on link "Next »" at bounding box center [484, 60] width 27 height 14
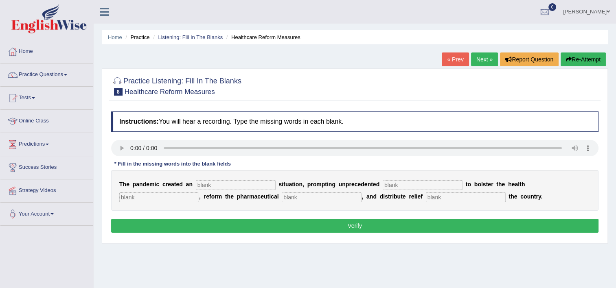
click at [426, 196] on input "text" at bounding box center [466, 198] width 80 height 10
type input "throughout"
click at [282, 193] on input "text" at bounding box center [322, 198] width 80 height 10
type input "section"
click at [199, 193] on input "text" at bounding box center [159, 198] width 80 height 10
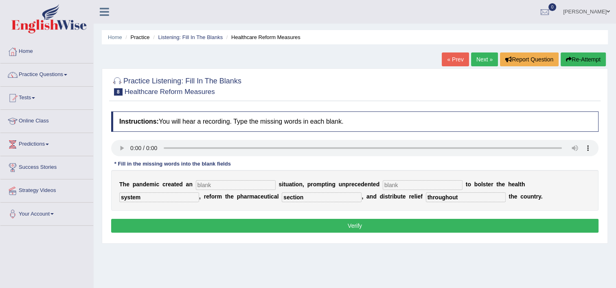
type input "system"
click at [400, 187] on input "text" at bounding box center [423, 185] width 80 height 10
type input "contribution"
click at [243, 186] on input "text" at bounding box center [236, 185] width 80 height 10
type input "r"
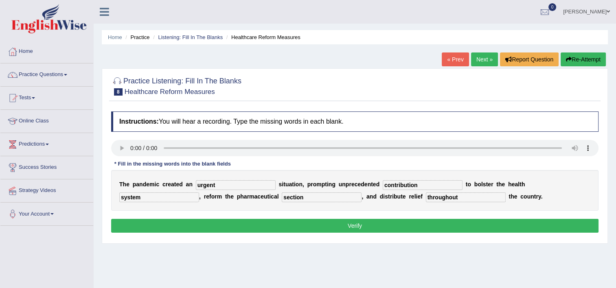
type input "urgent"
click at [283, 229] on button "Verify" at bounding box center [354, 226] width 487 height 14
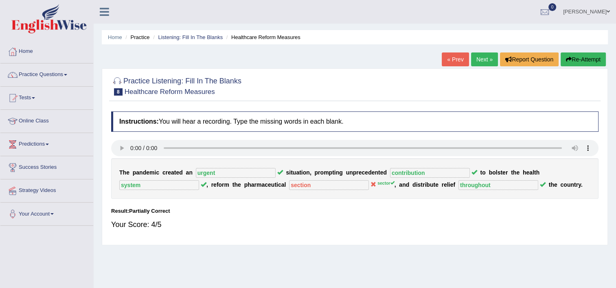
click at [476, 64] on link "Next »" at bounding box center [484, 60] width 27 height 14
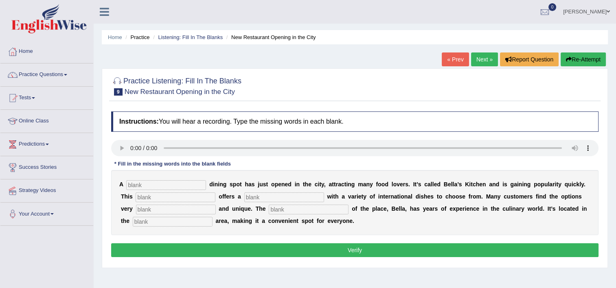
click at [172, 185] on input "text" at bounding box center [166, 185] width 80 height 10
type input "new"
click at [167, 197] on input "text" at bounding box center [176, 198] width 80 height 10
type input "resturent"
click at [244, 199] on input "text" at bounding box center [284, 198] width 80 height 10
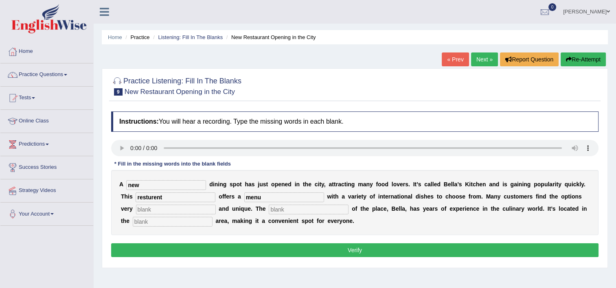
type input "menu"
click at [173, 210] on input "text" at bounding box center [176, 210] width 80 height 10
type input "interesting"
drag, startPoint x: 284, startPoint y: 210, endPoint x: 285, endPoint y: 206, distance: 4.2
click at [285, 209] on input "text" at bounding box center [309, 210] width 80 height 10
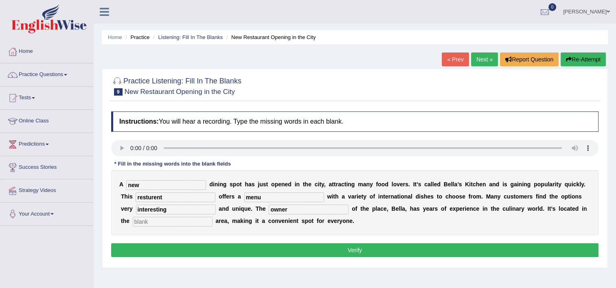
type input "owner"
click at [133, 221] on input "text" at bounding box center [173, 222] width 80 height 10
type input "downtown"
click at [166, 246] on button "Verify" at bounding box center [354, 250] width 487 height 14
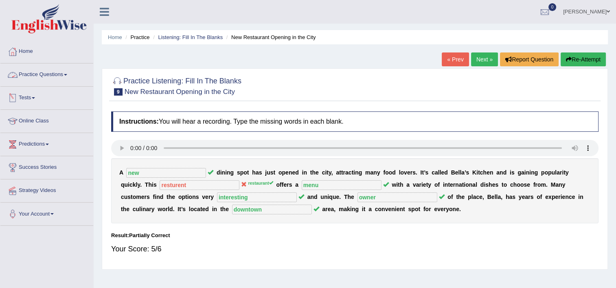
click at [64, 79] on link "Practice Questions" at bounding box center [46, 74] width 93 height 20
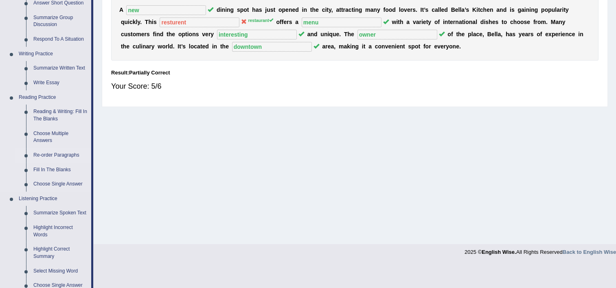
scroll to position [326, 0]
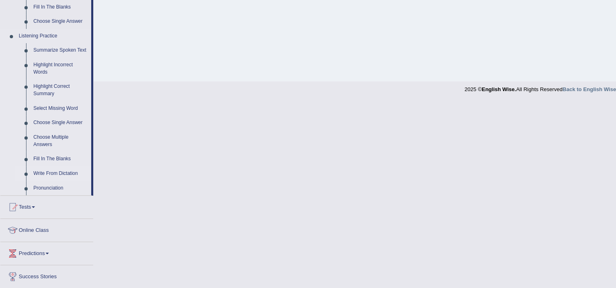
click at [63, 170] on link "Write From Dictation" at bounding box center [60, 174] width 61 height 15
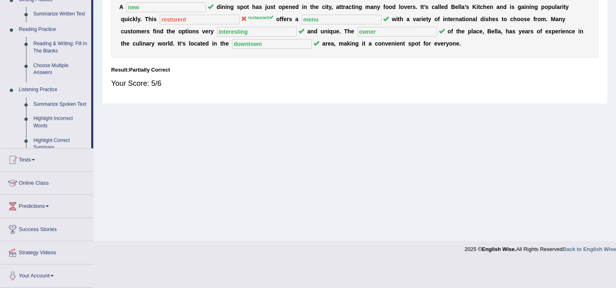
scroll to position [139, 0]
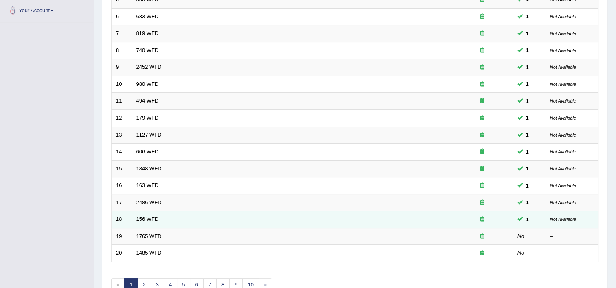
scroll to position [204, 0]
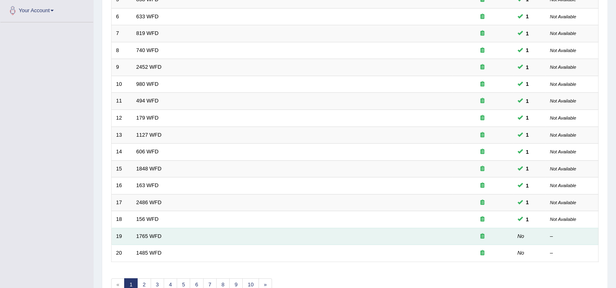
click at [140, 230] on td "1765 WFD" at bounding box center [292, 236] width 320 height 17
click at [140, 234] on link "1765 WFD" at bounding box center [148, 236] width 25 height 6
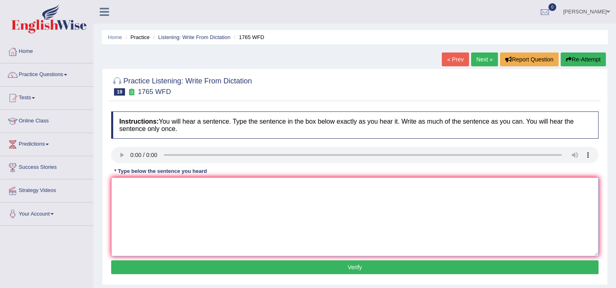
click at [150, 207] on textarea at bounding box center [354, 217] width 487 height 79
click at [127, 191] on textarea at bounding box center [354, 217] width 487 height 79
type textarea "Applications for accomodations must be filled in advance."
click at [195, 265] on button "Verify" at bounding box center [354, 268] width 487 height 14
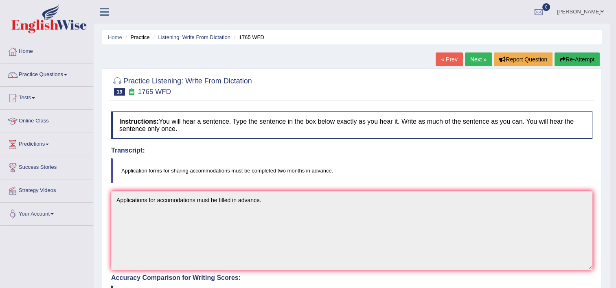
click at [473, 56] on link "Next »" at bounding box center [478, 60] width 27 height 14
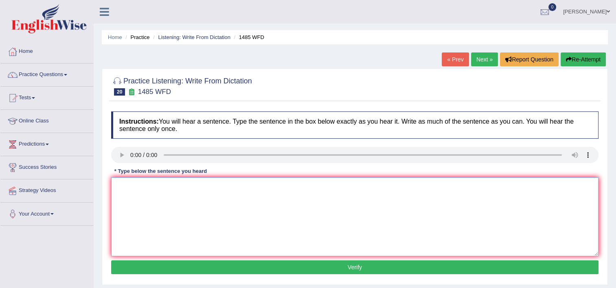
click at [117, 187] on textarea at bounding box center [354, 217] width 487 height 79
type textarea "Cource work gives student a chance to go thouroughly go through the subject."
click at [268, 270] on button "Verify" at bounding box center [354, 268] width 487 height 14
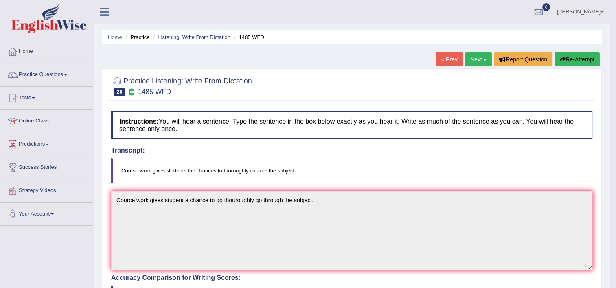
click at [480, 56] on link "Next »" at bounding box center [478, 60] width 27 height 14
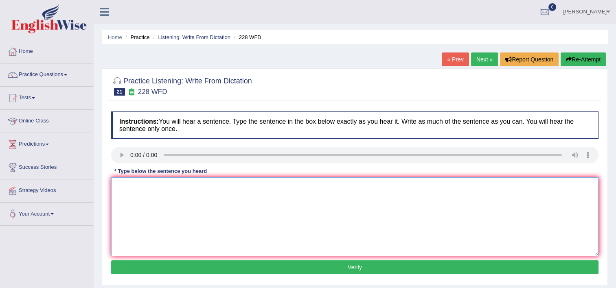
click at [137, 186] on textarea at bounding box center [354, 217] width 487 height 79
type textarea "Computer sciecne have become a popular suject in the designer course."
click at [266, 270] on button "Verify" at bounding box center [354, 268] width 487 height 14
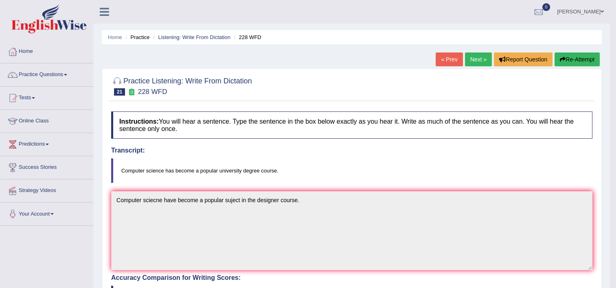
click at [476, 54] on link "Next »" at bounding box center [478, 60] width 27 height 14
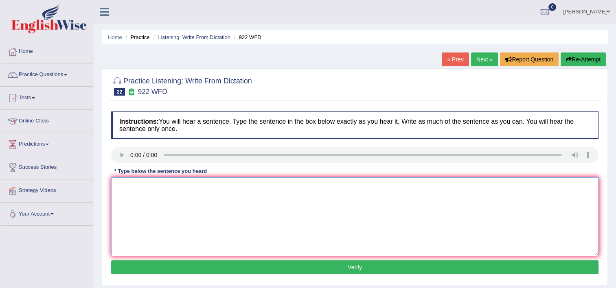
click at [128, 188] on textarea at bounding box center [354, 217] width 487 height 79
type textarea "Students attending the conference must register first."
click at [169, 271] on button "Verify" at bounding box center [354, 268] width 487 height 14
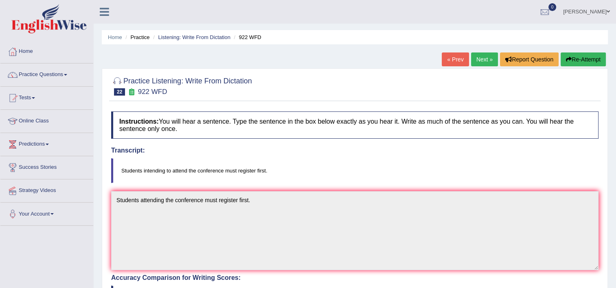
click at [485, 64] on link "Next »" at bounding box center [484, 60] width 27 height 14
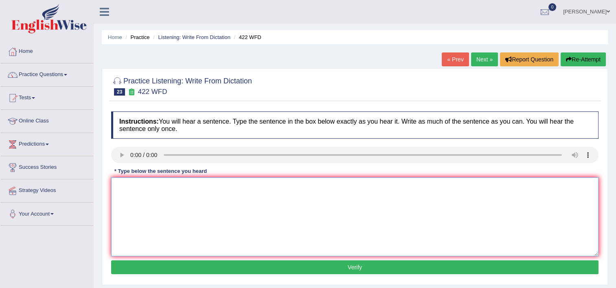
click at [125, 180] on textarea at bounding box center [354, 217] width 487 height 79
type textarea "The most important details of this argument are missing."
click at [382, 269] on button "Verify" at bounding box center [354, 268] width 487 height 14
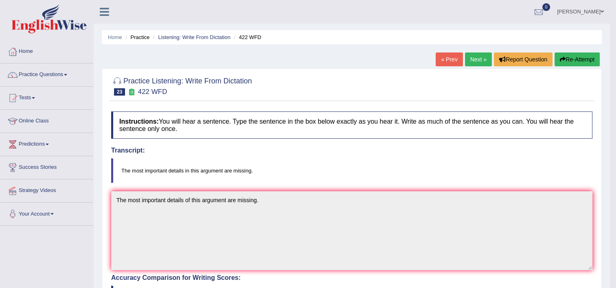
click at [473, 64] on link "Next »" at bounding box center [478, 60] width 27 height 14
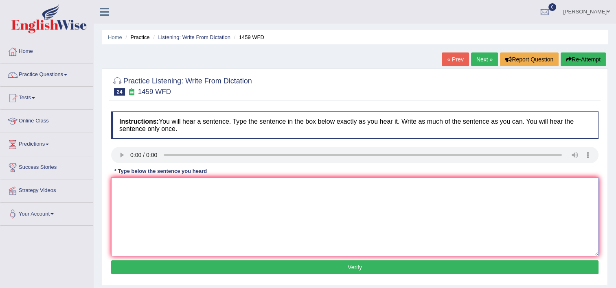
click at [125, 205] on textarea at bounding box center [354, 217] width 487 height 79
click at [154, 185] on textarea "All experiment in this" at bounding box center [354, 217] width 487 height 79
click at [195, 188] on textarea "All experiment details in this" at bounding box center [354, 217] width 487 height 79
type textarea "All experiment details in this procedure is outlined in the laboratory manual."
click at [291, 271] on button "Verify" at bounding box center [354, 268] width 487 height 14
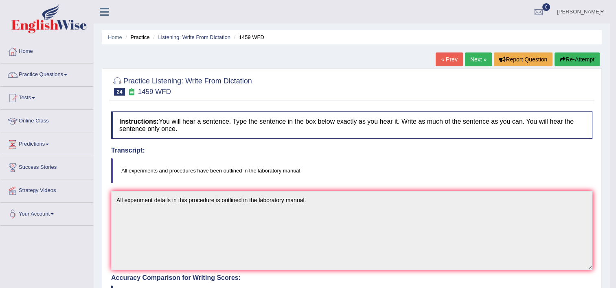
drag, startPoint x: 481, startPoint y: 59, endPoint x: 476, endPoint y: 60, distance: 5.1
click at [481, 59] on link "Next »" at bounding box center [478, 60] width 27 height 14
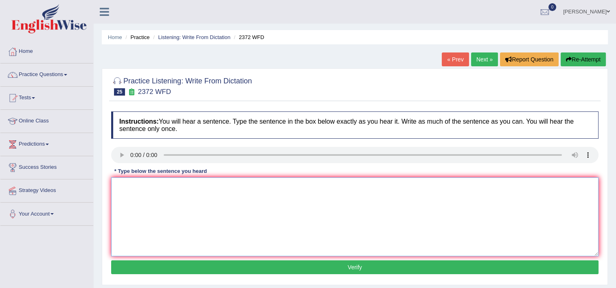
click at [122, 199] on textarea at bounding box center [354, 217] width 487 height 79
drag, startPoint x: 138, startPoint y: 188, endPoint x: 107, endPoint y: 189, distance: 30.1
click at [107, 189] on div "Practice Listening: Write From Dictation 25 2372 WFD Instructions: You will hea…" at bounding box center [355, 176] width 506 height 217
click at [207, 186] on textarea "We must hand in our assignment atb the end of the year." at bounding box center [354, 217] width 487 height 79
click at [248, 194] on textarea "We must hand in our assignment at the end of the year." at bounding box center [354, 217] width 487 height 79
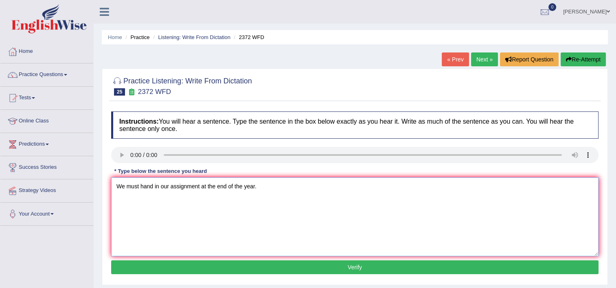
type textarea "We must hand in our assignment at the end of the year."
click at [316, 266] on button "Verify" at bounding box center [354, 268] width 487 height 14
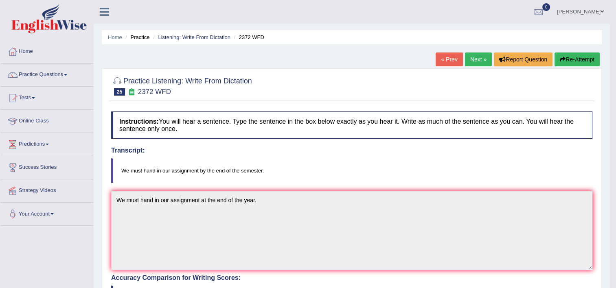
click at [473, 60] on link "Next »" at bounding box center [478, 60] width 27 height 14
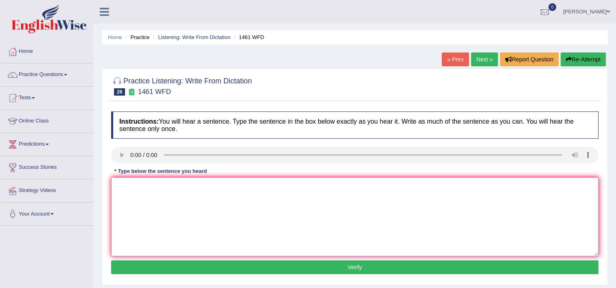
click at [127, 195] on textarea at bounding box center [354, 217] width 487 height 79
click at [132, 187] on textarea "my sus runs a business about small toys." at bounding box center [354, 217] width 487 height 79
click at [118, 188] on textarea "my sister runs a business about small toys." at bounding box center [354, 217] width 487 height 79
type textarea "My sister runs a business about small toys."
click at [291, 265] on button "Verify" at bounding box center [354, 268] width 487 height 14
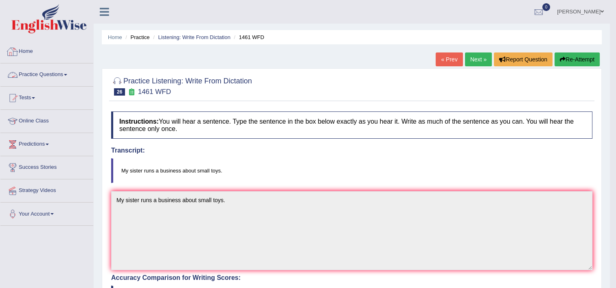
click at [53, 76] on link "Practice Questions" at bounding box center [46, 74] width 93 height 20
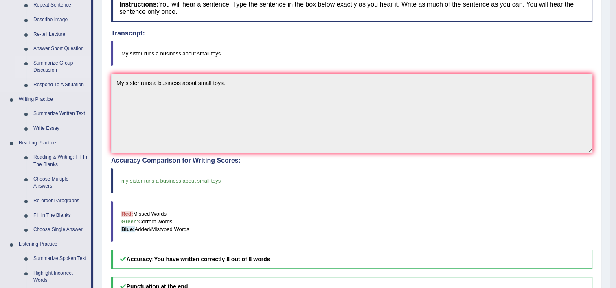
scroll to position [163, 0]
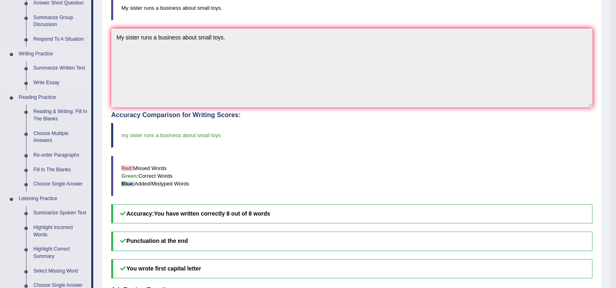
click at [56, 68] on link "Summarize Written Text" at bounding box center [60, 68] width 61 height 15
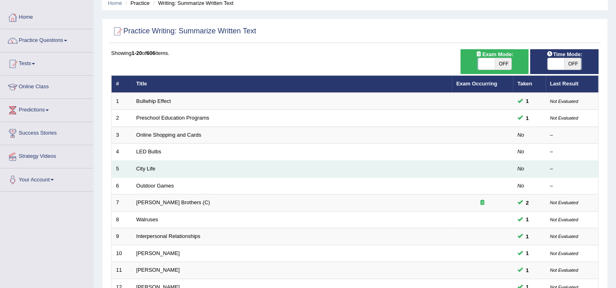
scroll to position [41, 0]
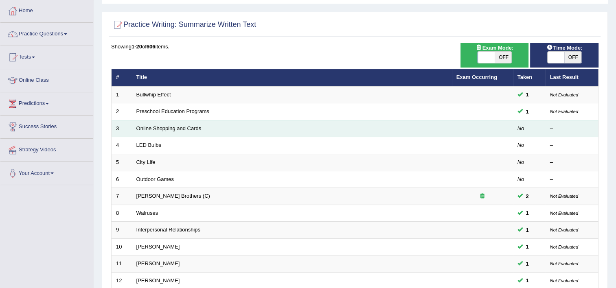
click at [192, 124] on td "Online Shopping and Cards" at bounding box center [292, 128] width 320 height 17
click at [188, 127] on link "Online Shopping and Cards" at bounding box center [168, 128] width 65 height 6
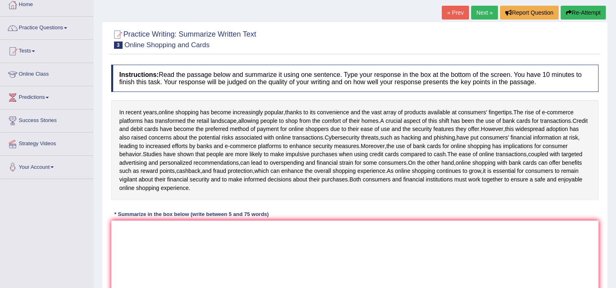
scroll to position [122, 0]
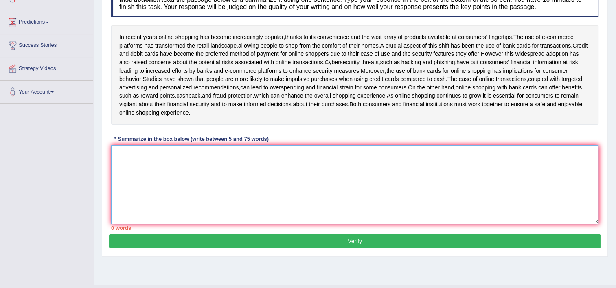
click at [340, 194] on textarea at bounding box center [354, 184] width 487 height 79
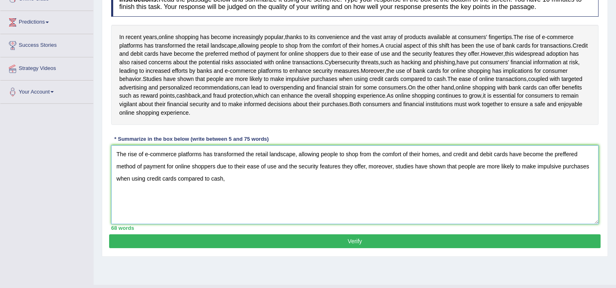
drag, startPoint x: 456, startPoint y: 161, endPoint x: 395, endPoint y: 174, distance: 61.6
click at [395, 174] on textarea "The rise of e-commerce platforms has transformed the retail landscape, allowing…" at bounding box center [354, 184] width 487 height 79
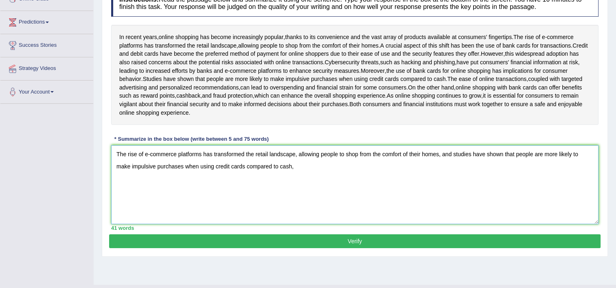
click at [327, 175] on textarea "The rise of e-commerce platforms has transformed the retail landscape, allowing…" at bounding box center [354, 184] width 487 height 79
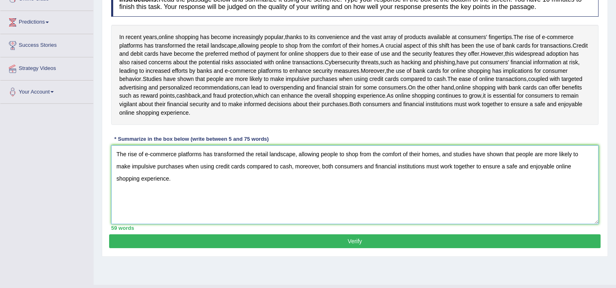
type textarea "The rise of e-commerce platforms has transformed the retail landscape, allowing…"
click at [337, 244] on button "Verify" at bounding box center [354, 241] width 491 height 14
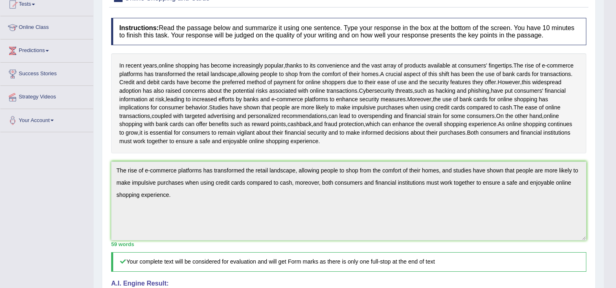
scroll to position [0, 0]
